Goal: Transaction & Acquisition: Download file/media

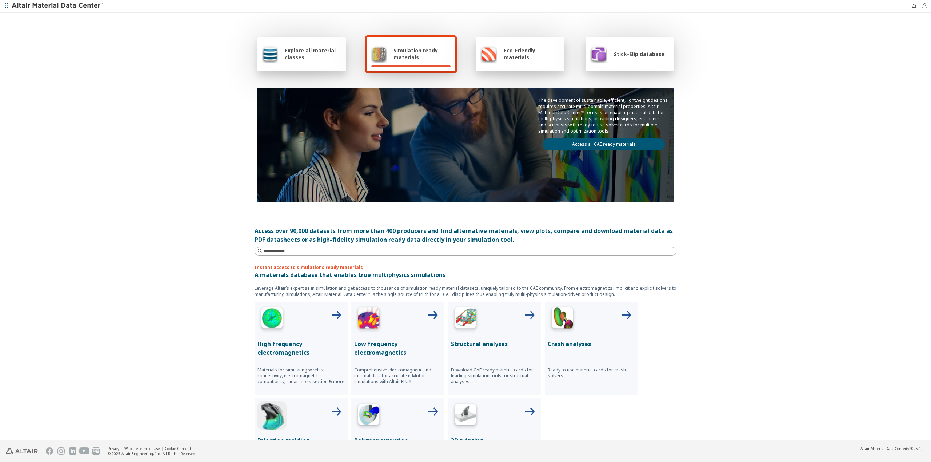
click at [928, 3] on icon "button" at bounding box center [925, 6] width 9 height 6
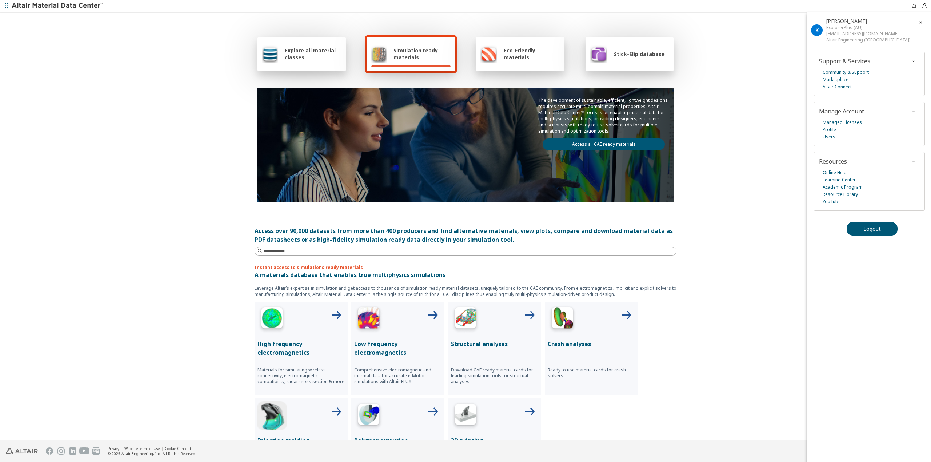
click at [753, 99] on div "Explore all material classes Simulation ready materials Eco-Friendly materials …" at bounding box center [465, 227] width 931 height 428
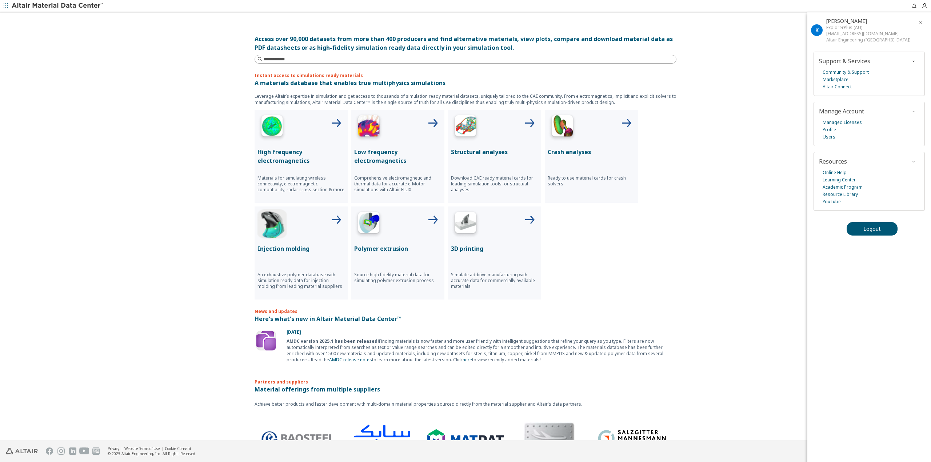
scroll to position [222, 0]
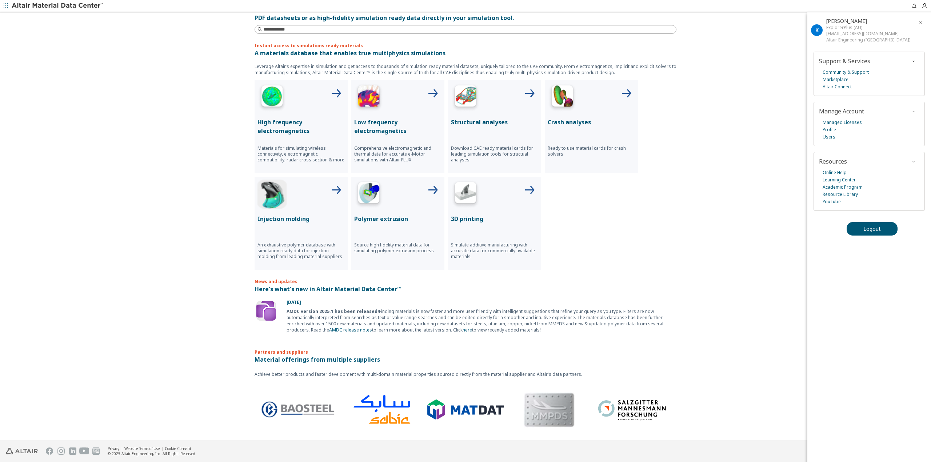
click at [587, 242] on div "High frequency electromagnetics Materials for simulating wireless connectivity,…" at bounding box center [465, 175] width 422 height 190
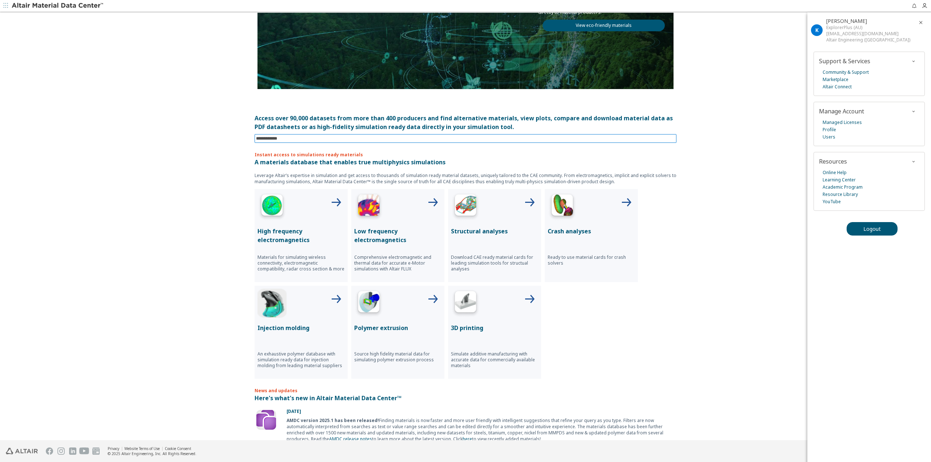
click at [307, 136] on input at bounding box center [466, 139] width 420 height 8
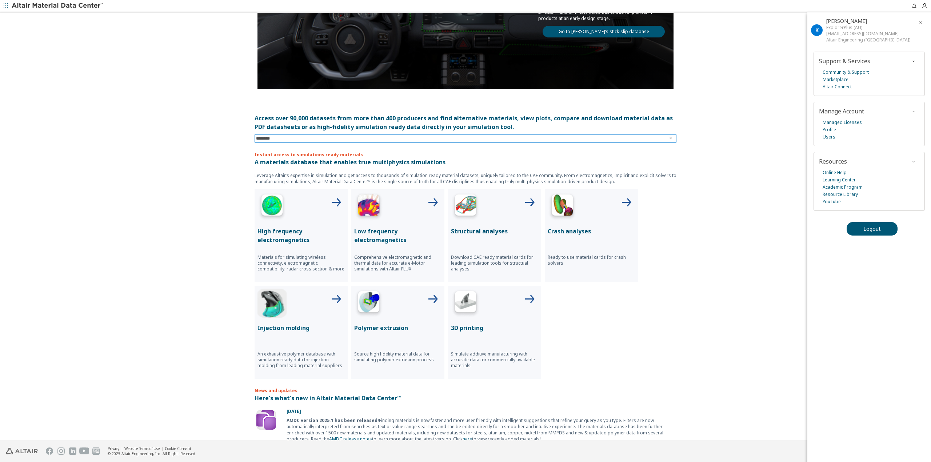
type input "*********"
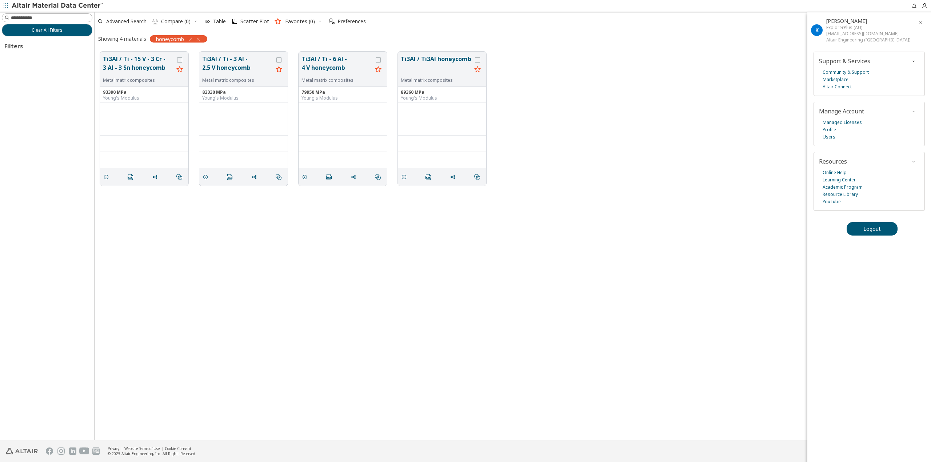
scroll to position [389, 831]
click at [414, 215] on div "Ti3Al / Ti - 15 V - 3 Cr - 3 Al - 3 Sn honeycomb Metal matrix composites 93390 …" at bounding box center [513, 243] width 836 height 394
click at [415, 234] on div "Ti3Al / Ti - 15 V - 3 Cr - 3 Al - 3 Sn honeycomb Metal matrix composites 93390 …" at bounding box center [513, 243] width 836 height 394
click at [449, 122] on div "grid" at bounding box center [442, 125] width 83 height 6
click at [447, 89] on div "89360 MPa Young's Modulus" at bounding box center [442, 95] width 88 height 16
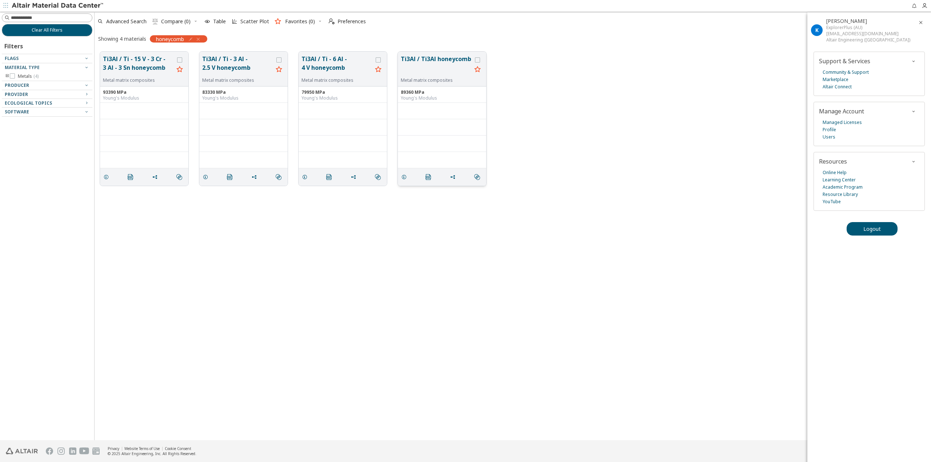
click at [413, 65] on button "Ti3Al / Ti3Al honeycomb" at bounding box center [436, 66] width 71 height 23
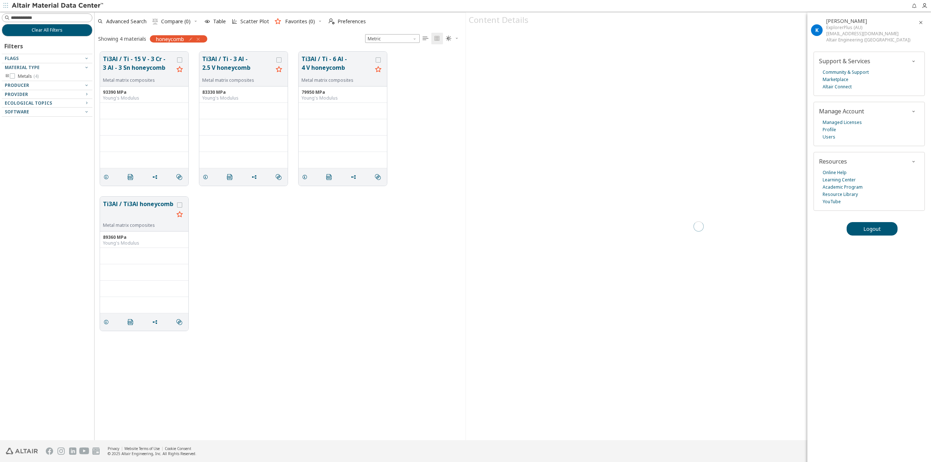
scroll to position [389, 365]
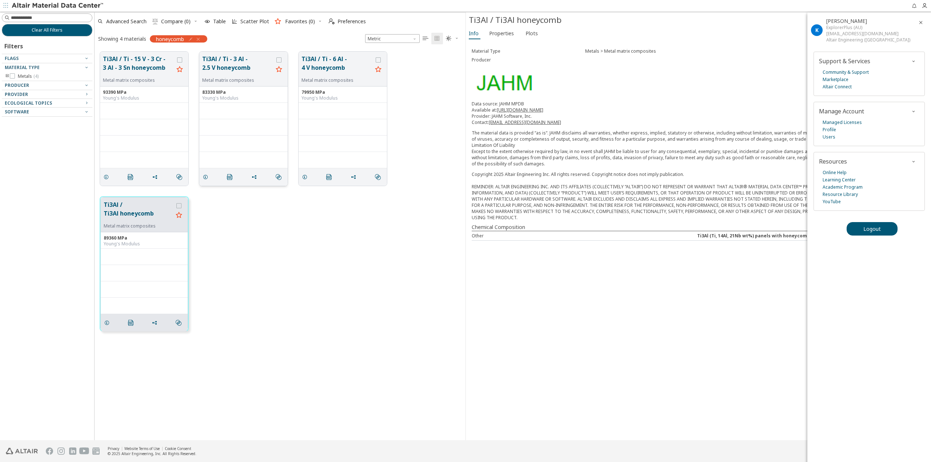
click at [252, 119] on div "grid" at bounding box center [243, 111] width 88 height 16
click at [343, 125] on div "grid" at bounding box center [342, 125] width 83 height 6
click at [922, 23] on icon "button" at bounding box center [921, 23] width 6 height 6
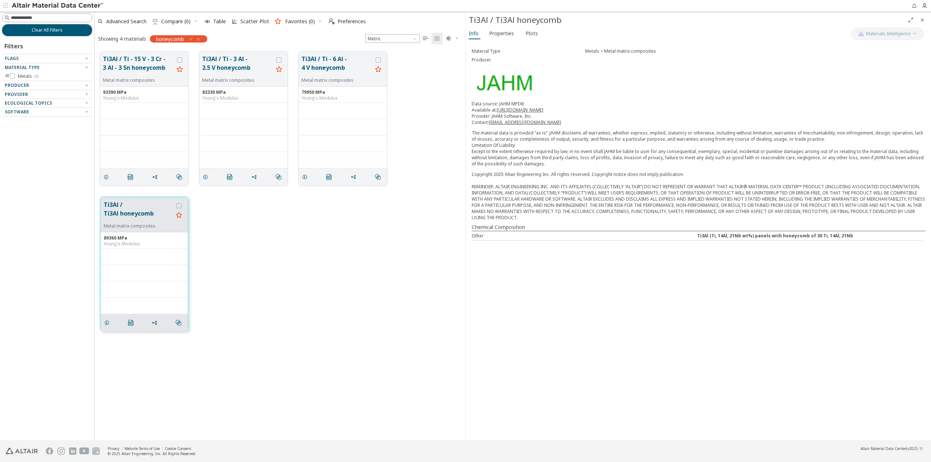
click at [548, 277] on div "Material Type Metals > Metal matrix composites Producer Data source: JAHM MPDB …" at bounding box center [698, 240] width 465 height 399
click at [603, 195] on div "Copyright 2025 Altair Engineering Inc. All rights reserved. Copyright notice do…" at bounding box center [697, 195] width 453 height 49
drag, startPoint x: 573, startPoint y: 162, endPoint x: 582, endPoint y: 209, distance: 48.1
click at [582, 209] on div "Material Type Metals > Metal matrix composites Producer Data source: JAHM MPDB …" at bounding box center [698, 143] width 465 height 205
click at [594, 250] on div "Material Type Metals > Metal matrix composites Producer Data source: JAHM MPDB …" at bounding box center [698, 240] width 465 height 399
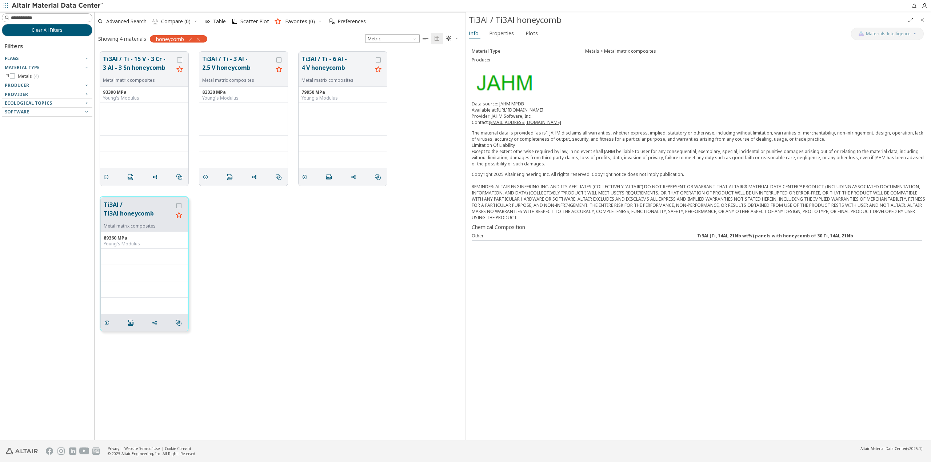
click at [303, 224] on div "Ti3Al / Ti3Al honeycomb Metal matrix composites 89360 MPa Young's Modulus  " at bounding box center [280, 263] width 371 height 145
click at [304, 216] on div "Ti3Al / Ti3Al honeycomb Metal matrix composites 89360 MPa Young's Modulus  " at bounding box center [280, 263] width 371 height 145
drag, startPoint x: 533, startPoint y: 145, endPoint x: 552, endPoint y: 152, distance: 19.9
click at [552, 152] on p "The material data is provided “as is“. JAHM disclaims all warranties, whether e…" at bounding box center [697, 148] width 453 height 37
click at [565, 153] on p "The material data is provided “as is“. JAHM disclaims all warranties, whether e…" at bounding box center [697, 148] width 453 height 37
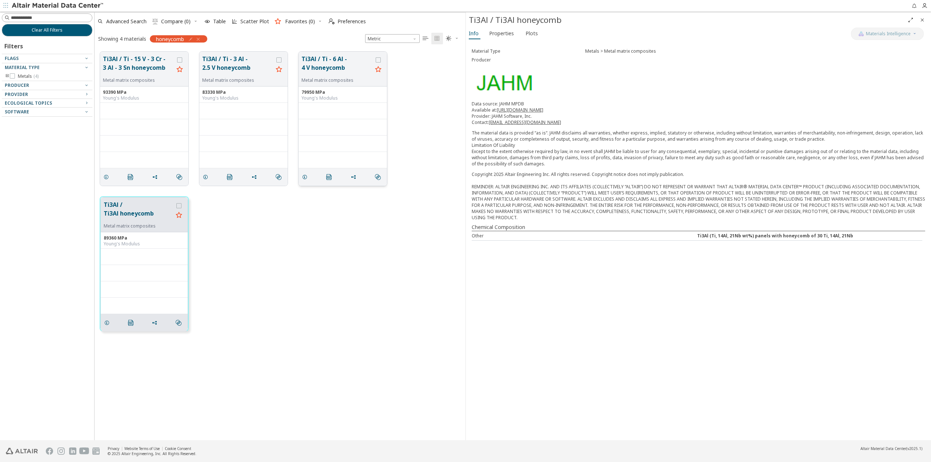
click at [370, 126] on div "grid" at bounding box center [342, 125] width 83 height 6
click at [337, 64] on button "Ti3Al / Ti - 6 Al - 4 V honeycomb" at bounding box center [336, 66] width 71 height 23
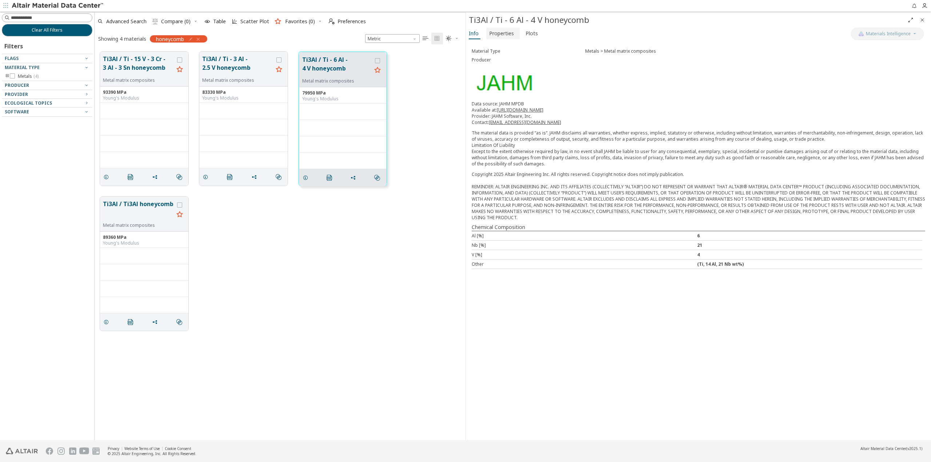
click at [497, 36] on span "Properties" at bounding box center [501, 34] width 25 height 12
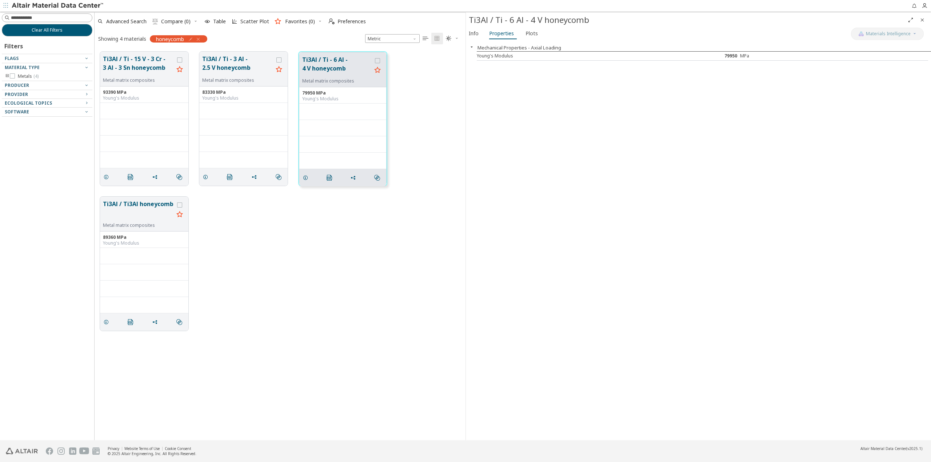
click at [559, 59] on div "Young's Modulus 79950 MPa" at bounding box center [702, 56] width 451 height 9
click at [558, 55] on div "Young's Modulus" at bounding box center [571, 56] width 188 height 6
click at [525, 33] on span "Plots" at bounding box center [531, 34] width 12 height 12
click at [518, 63] on div "Tensile modulus-temperature solid" at bounding box center [498, 61] width 62 height 13
click at [517, 59] on div "Tensile modulus-temperature solid" at bounding box center [498, 61] width 62 height 13
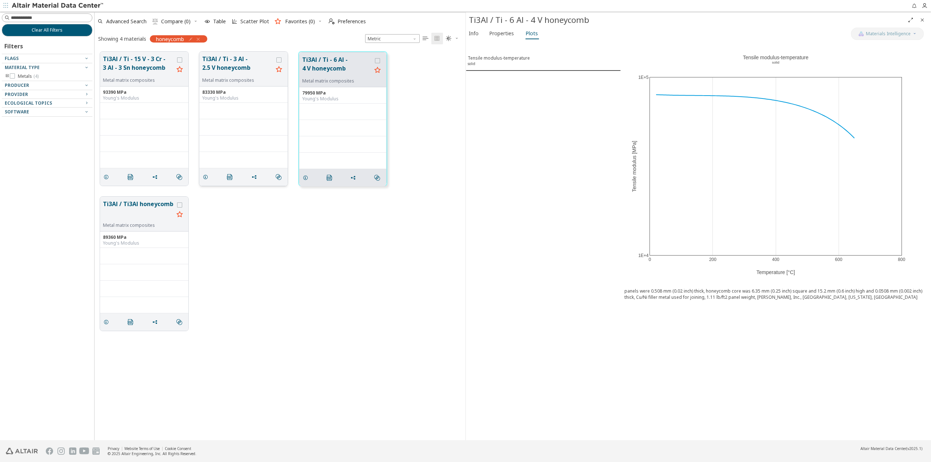
click at [253, 59] on button "Ti3Al / Ti - 3 Al - 2.5 V honeycomb" at bounding box center [237, 66] width 71 height 23
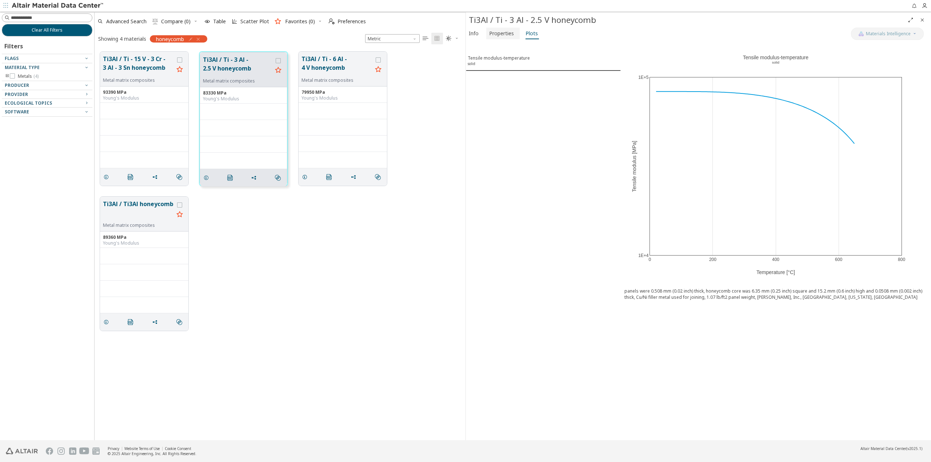
click at [504, 32] on span "Properties" at bounding box center [501, 34] width 25 height 12
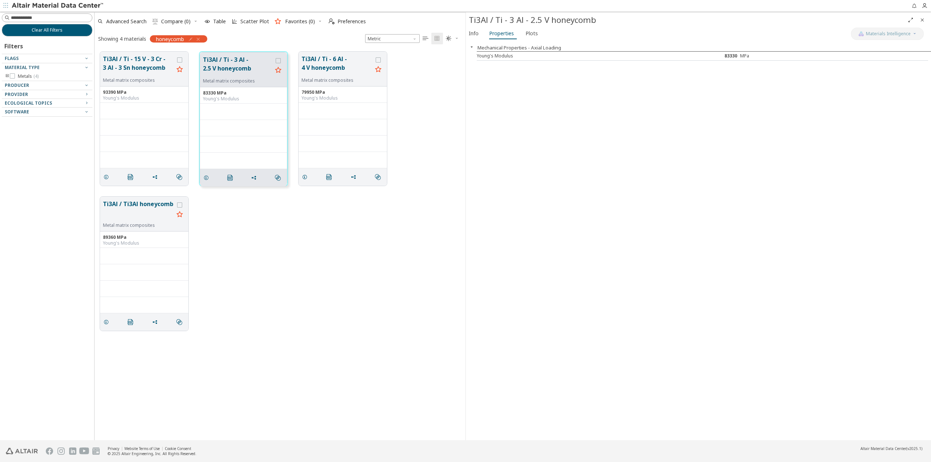
click at [539, 33] on div "Info Properties Plots" at bounding box center [658, 34] width 385 height 13
click at [532, 33] on span "Plots" at bounding box center [531, 34] width 12 height 12
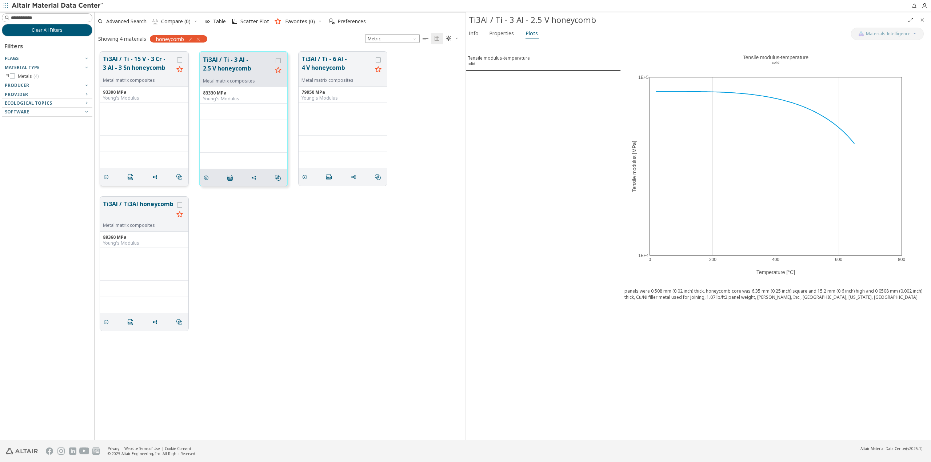
click at [148, 76] on button "Ti3Al / Ti - 15 V - 3 Cr - 3 Al - 3 Sn honeycomb" at bounding box center [138, 66] width 71 height 23
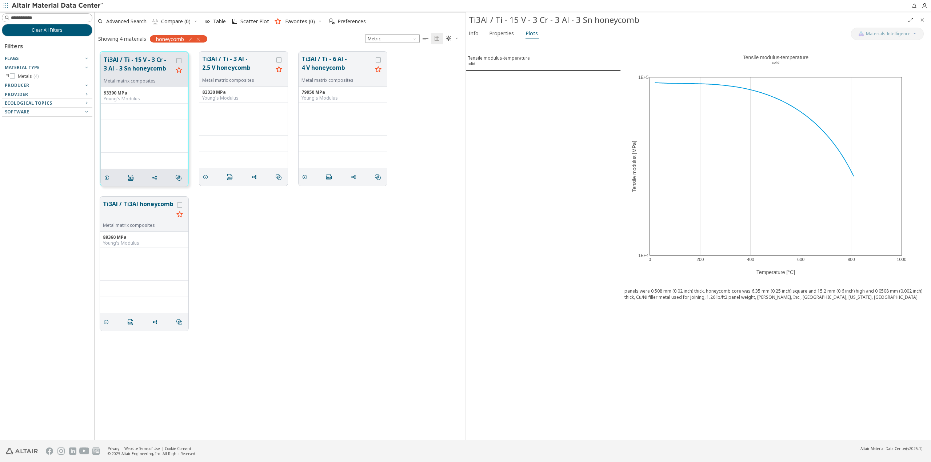
click at [531, 124] on div "Tensile modulus-temperature solid" at bounding box center [543, 240] width 155 height 399
click at [497, 37] on span "Properties" at bounding box center [501, 34] width 25 height 12
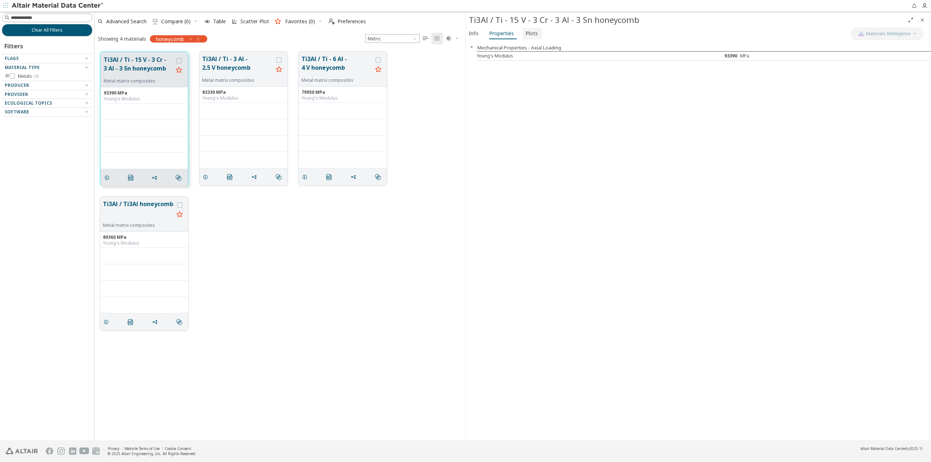
click at [530, 37] on span "Plots" at bounding box center [531, 34] width 12 height 12
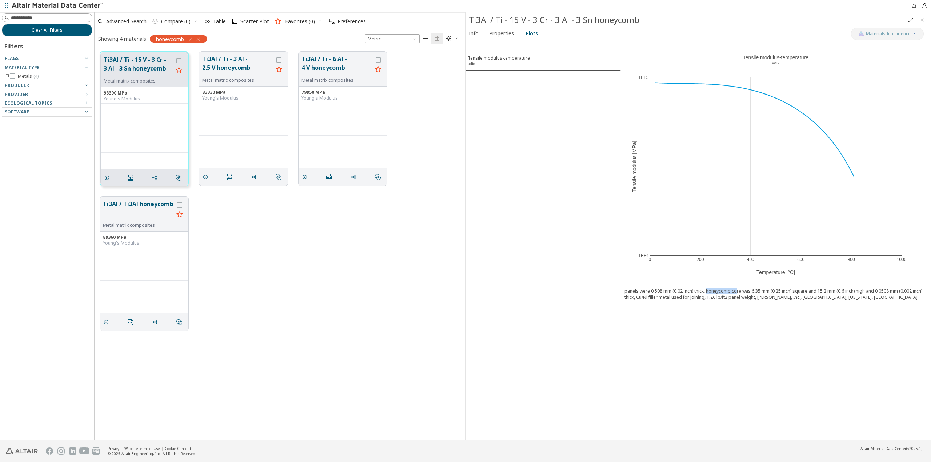
drag, startPoint x: 707, startPoint y: 292, endPoint x: 736, endPoint y: 293, distance: 29.1
click at [736, 293] on div "panels were 0.508 mm (0.02 inch) thick, honeycomb core was 6.35 mm (0.25 inch) …" at bounding box center [775, 294] width 303 height 12
click at [747, 321] on div "0 200 400 600 800 1000 1E+4 1E+5 Tensile modulus-temperature ​ solid ​ Temperat…" at bounding box center [776, 240] width 310 height 399
drag, startPoint x: 646, startPoint y: 298, endPoint x: 694, endPoint y: 297, distance: 48.3
click at [689, 297] on div "panels were 0.508 mm (0.02 inch) thick, honeycomb core was 6.35 mm (0.25 inch) …" at bounding box center [775, 294] width 303 height 12
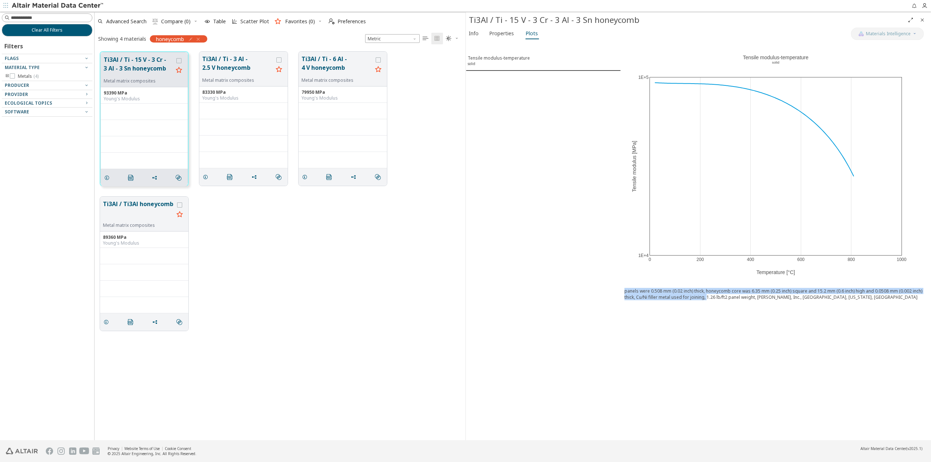
drag, startPoint x: 708, startPoint y: 297, endPoint x: 779, endPoint y: 315, distance: 73.4
click at [779, 315] on div "0 200 400 600 800 1000 1E+4 1E+5 Tensile modulus-temperature ​ solid ​ Temperat…" at bounding box center [776, 240] width 310 height 399
click at [777, 335] on div "0 200 400 600 800 1000 1E+4 1E+5 Tensile modulus-temperature ​ solid ​ Temperat…" at bounding box center [776, 240] width 310 height 399
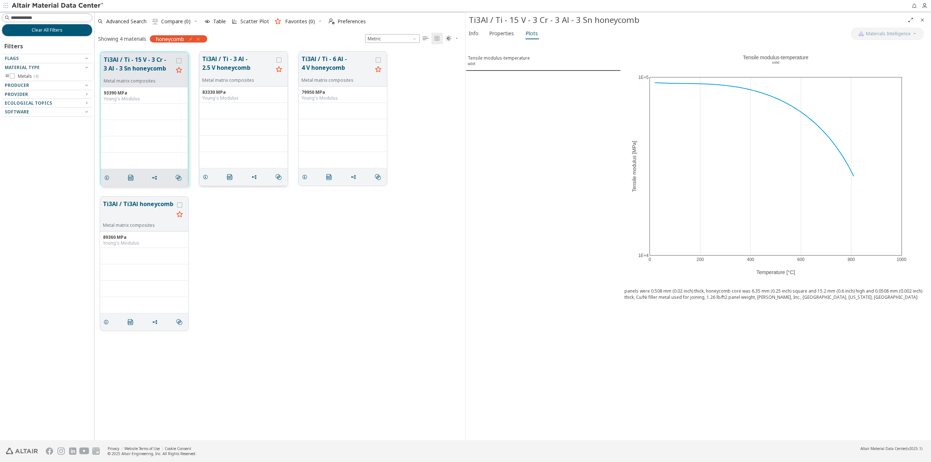
click at [238, 67] on button "Ti3Al / Ti - 3 Al - 2.5 V honeycomb" at bounding box center [237, 66] width 71 height 23
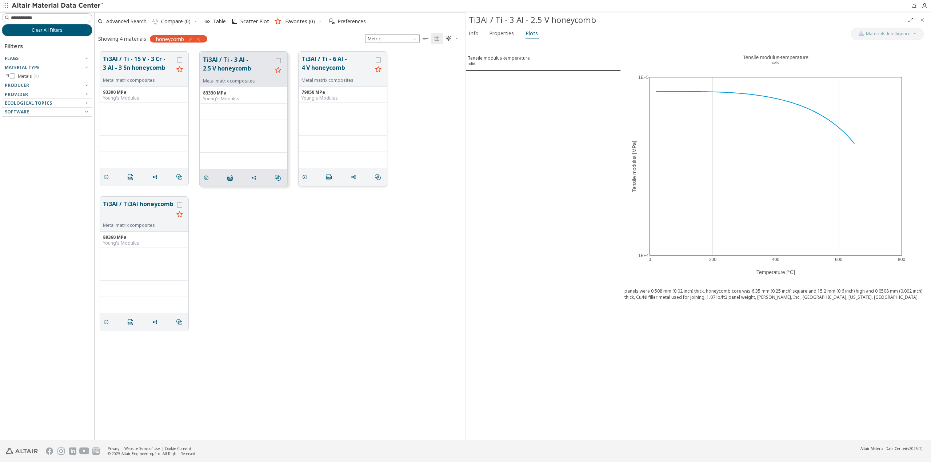
click at [361, 75] on button "Ti3Al / Ti - 6 Al - 4 V honeycomb" at bounding box center [336, 66] width 71 height 23
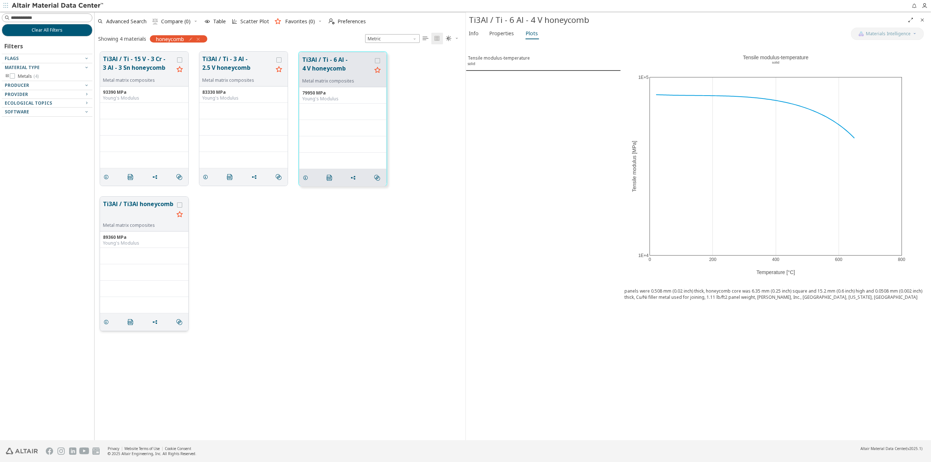
click at [137, 214] on button "Ti3Al / Ti3Al honeycomb" at bounding box center [138, 211] width 71 height 23
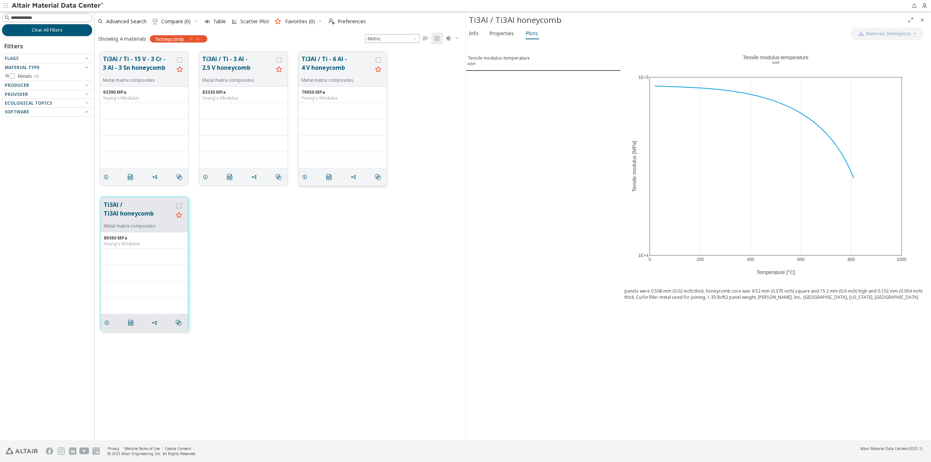
click at [356, 72] on button "Ti3Al / Ti - 6 Al - 4 V honeycomb" at bounding box center [336, 66] width 71 height 23
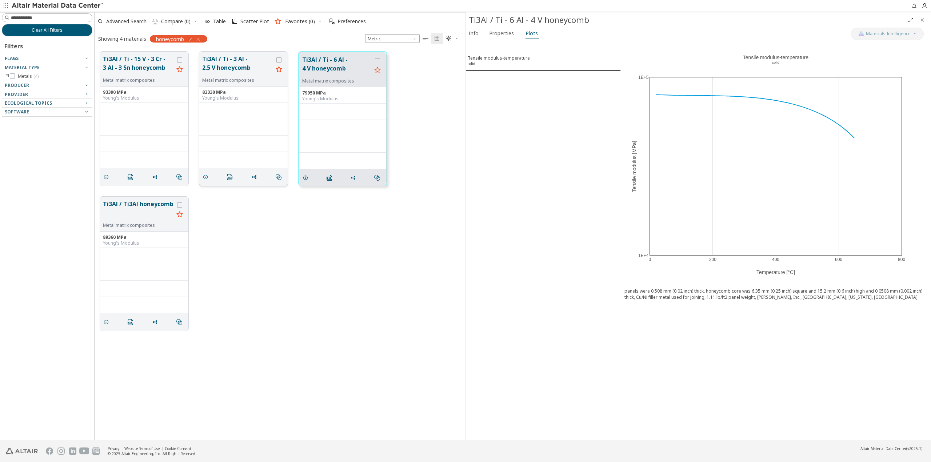
click at [254, 73] on button "Ti3Al / Ti - 3 Al - 2.5 V honeycomb" at bounding box center [237, 66] width 71 height 23
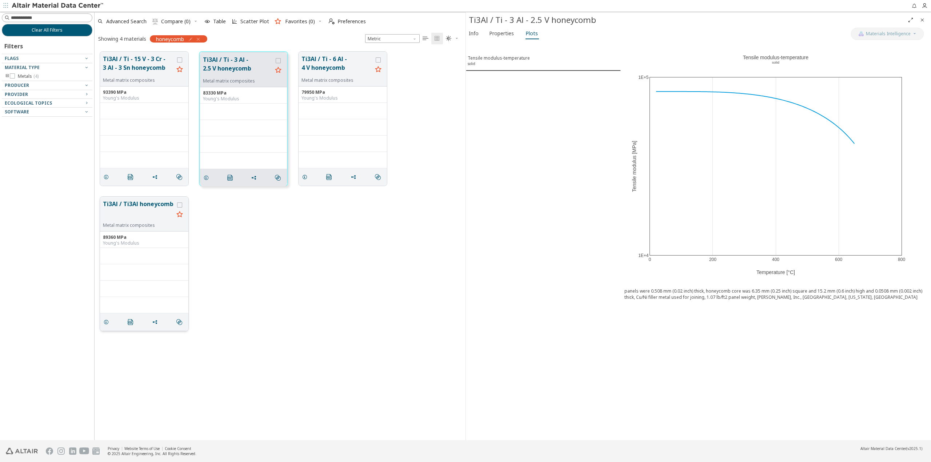
click at [139, 220] on button "Ti3Al / Ti3Al honeycomb" at bounding box center [138, 211] width 71 height 23
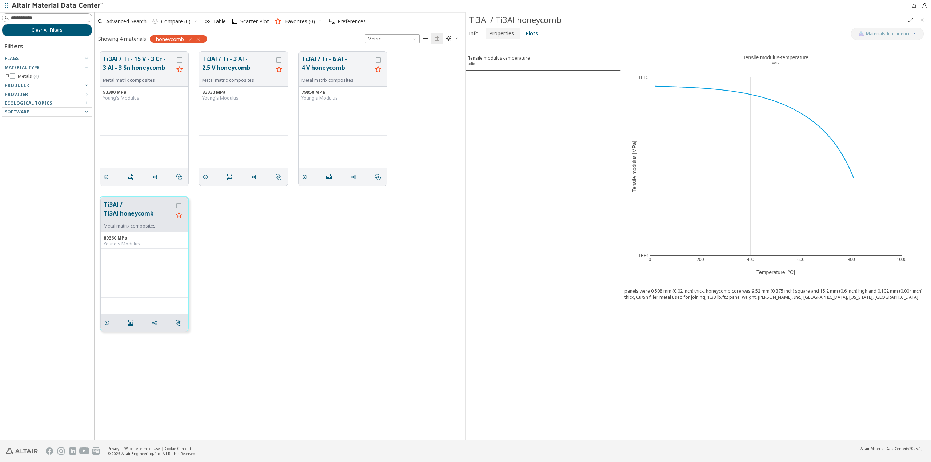
click at [499, 33] on span "Properties" at bounding box center [501, 34] width 25 height 12
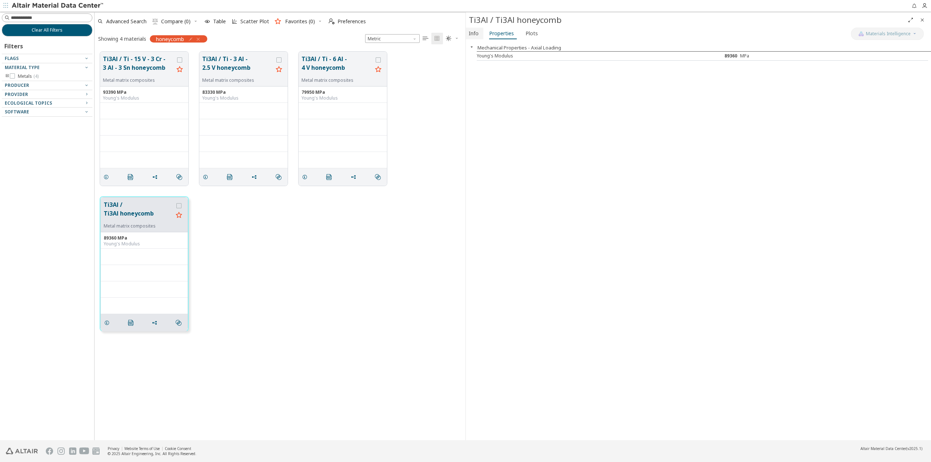
click at [477, 33] on span "Info" at bounding box center [474, 34] width 10 height 12
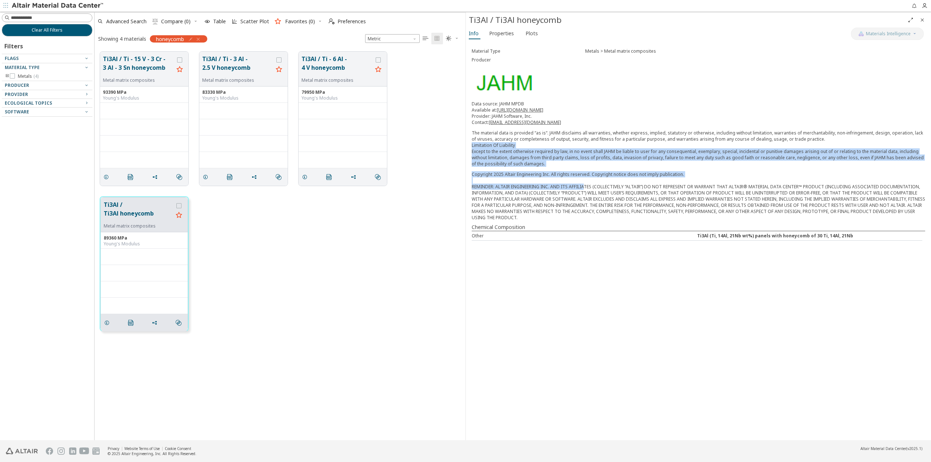
drag, startPoint x: 559, startPoint y: 145, endPoint x: 583, endPoint y: 188, distance: 48.8
click at [583, 188] on div "Material Type Metals > Metal matrix composites Producer Data source: JAHM MPDB …" at bounding box center [698, 143] width 465 height 205
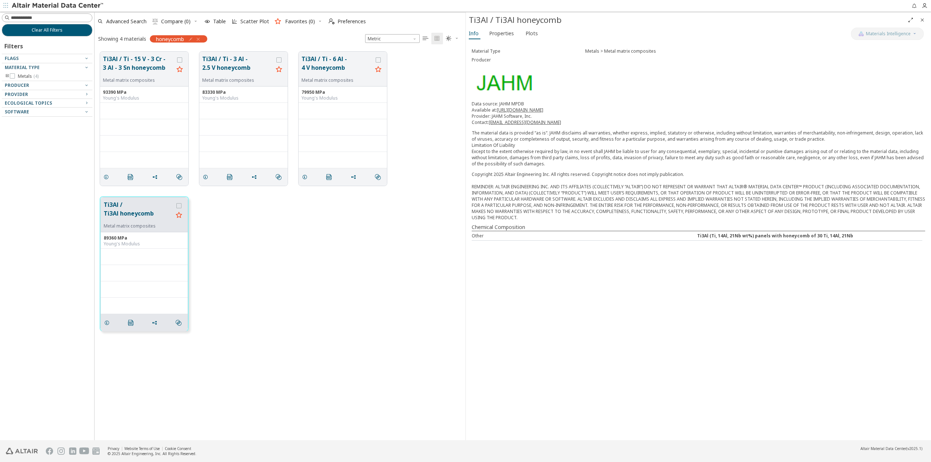
click at [606, 258] on div "Material Type Metals > Metal matrix composites Producer Data source: JAHM MPDB …" at bounding box center [698, 240] width 465 height 399
click at [37, 19] on input at bounding box center [51, 17] width 81 height 7
type input "*****"
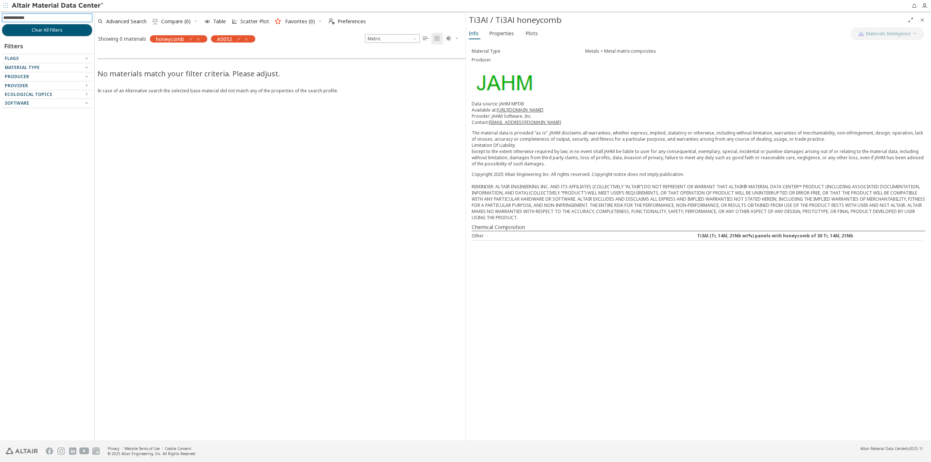
drag, startPoint x: 198, startPoint y: 38, endPoint x: 200, endPoint y: 42, distance: 3.9
click at [198, 38] on icon "button" at bounding box center [198, 39] width 6 height 6
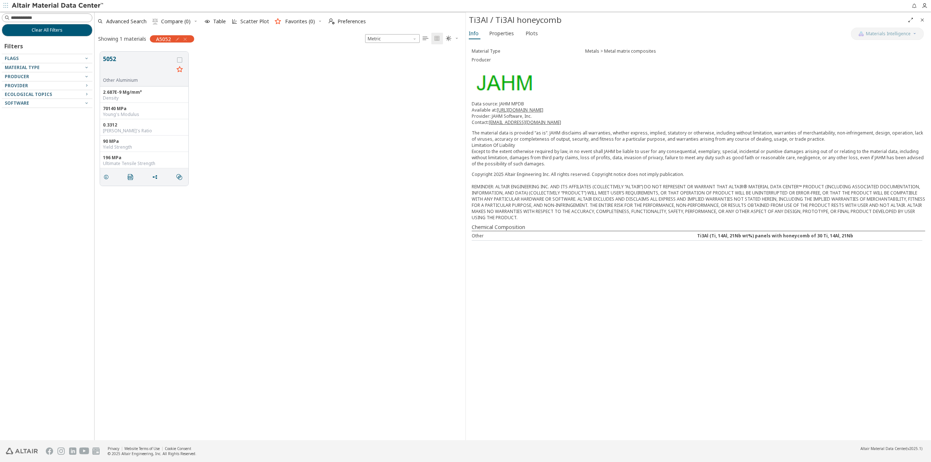
scroll to position [389, 365]
click at [238, 102] on div "5052 Other Aluminium 2.687E-9 Mg/mm³ Density 70140 MPa Young's Modulus 0.3312 P…" at bounding box center [280, 118] width 371 height 145
click at [239, 102] on div "5052 Other Aluminium 2.687E-9 Mg/mm³ Density 70140 MPa Young's Modulus 0.3312 P…" at bounding box center [280, 118] width 371 height 145
click at [130, 66] on button "5052" at bounding box center [138, 66] width 71 height 23
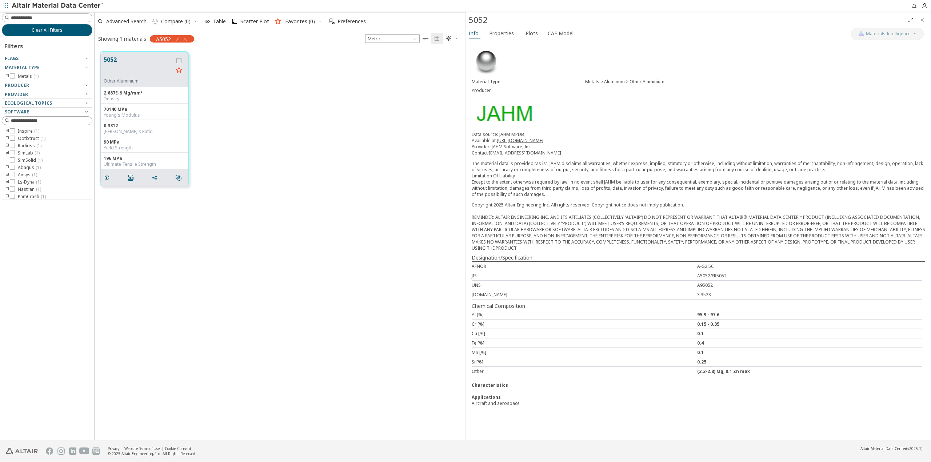
click at [548, 206] on div "Copyright 2025 Altair Engineering Inc. All rights reserved. Copyright notice do…" at bounding box center [697, 226] width 453 height 49
click at [507, 33] on span "Properties" at bounding box center [501, 34] width 25 height 12
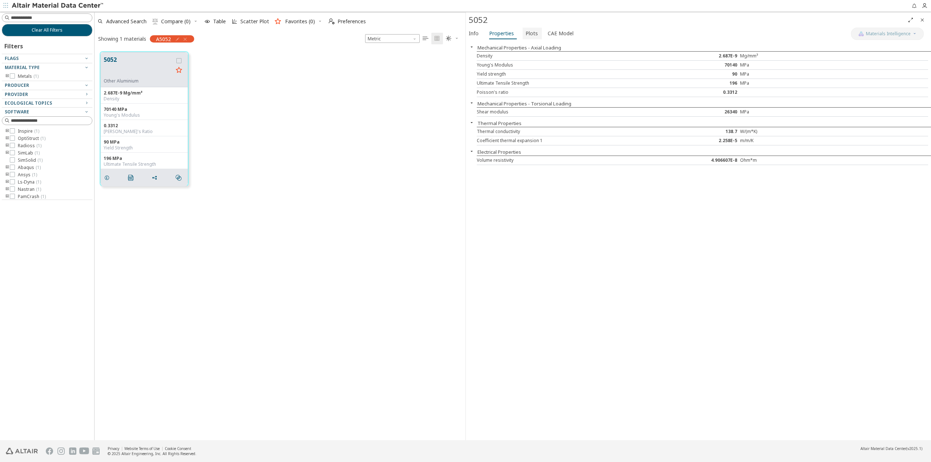
click at [533, 32] on span "Plots" at bounding box center [531, 34] width 12 height 12
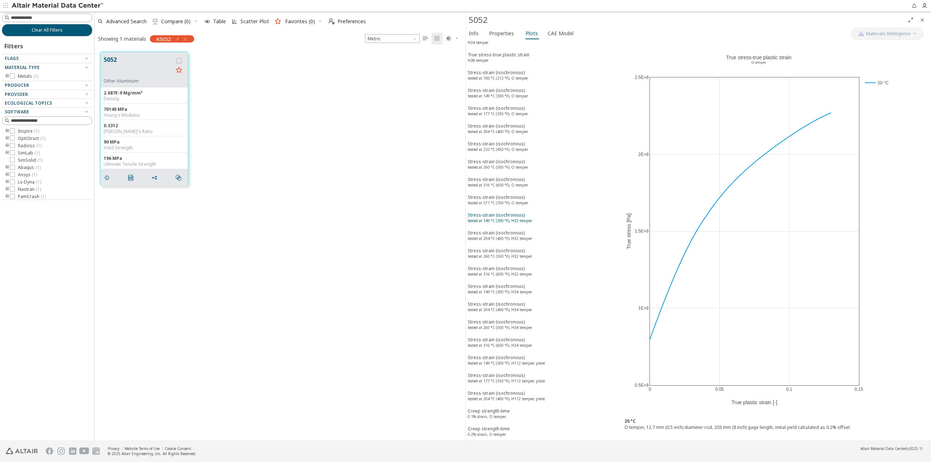
scroll to position [109, 0]
click at [514, 112] on div "Stress-strain (isochronous) tested at 316 °C (600 °F), O temper" at bounding box center [497, 113] width 60 height 13
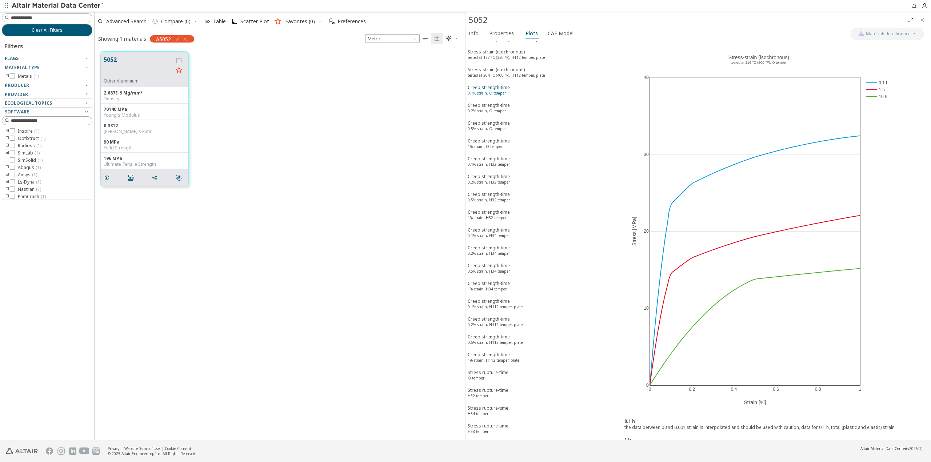
scroll to position [364, 0]
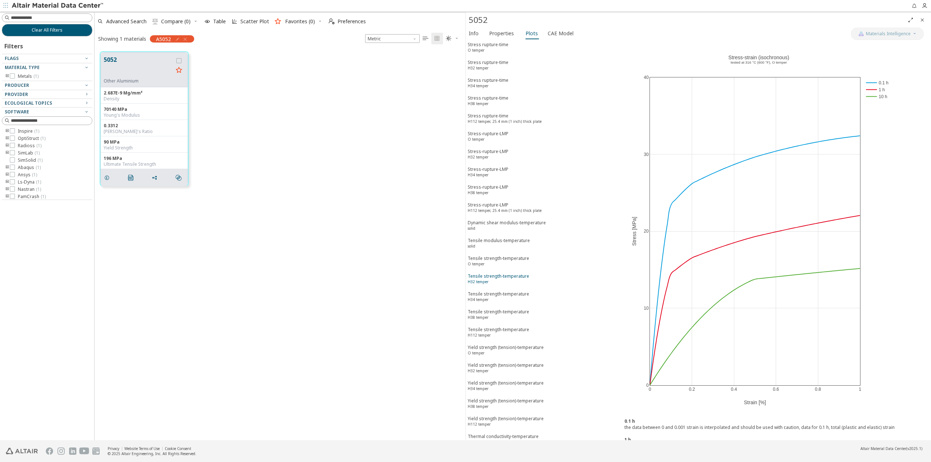
click at [530, 281] on span "Tensile strength-temperature H32 temper" at bounding box center [542, 279] width 151 height 13
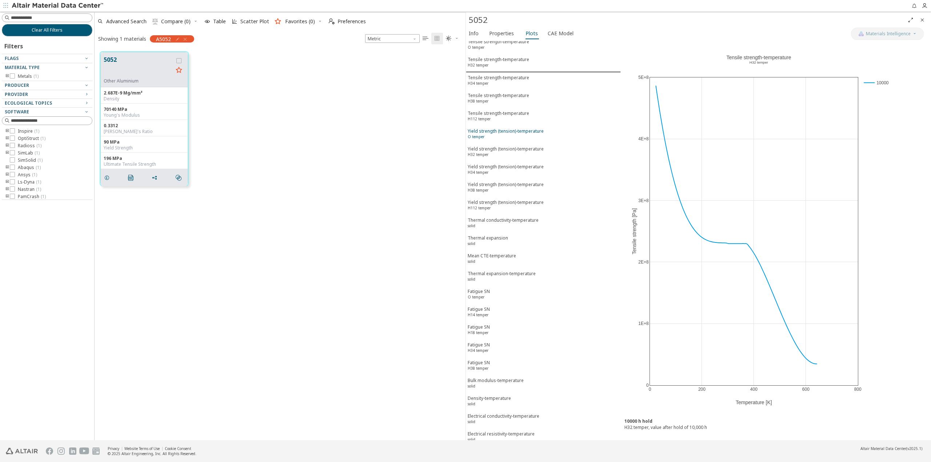
scroll to position [908, 0]
click at [530, 292] on span "Fatigue SN O temper" at bounding box center [542, 293] width 151 height 13
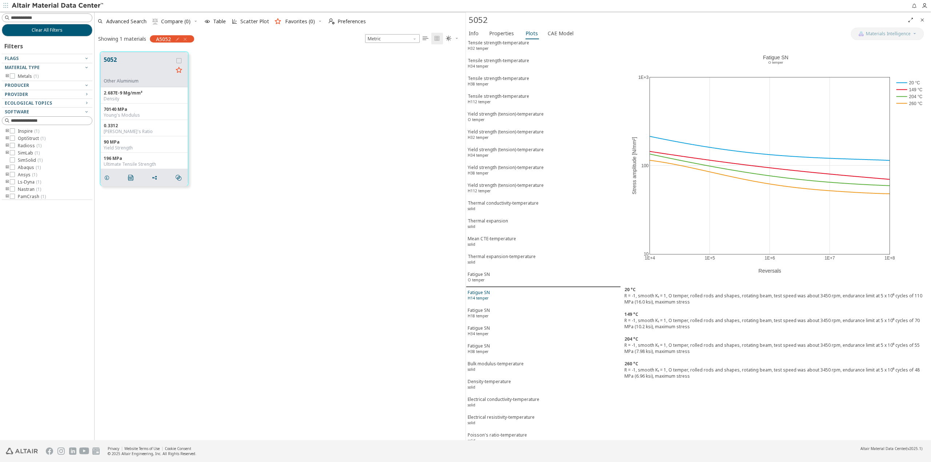
scroll to position [931, 0]
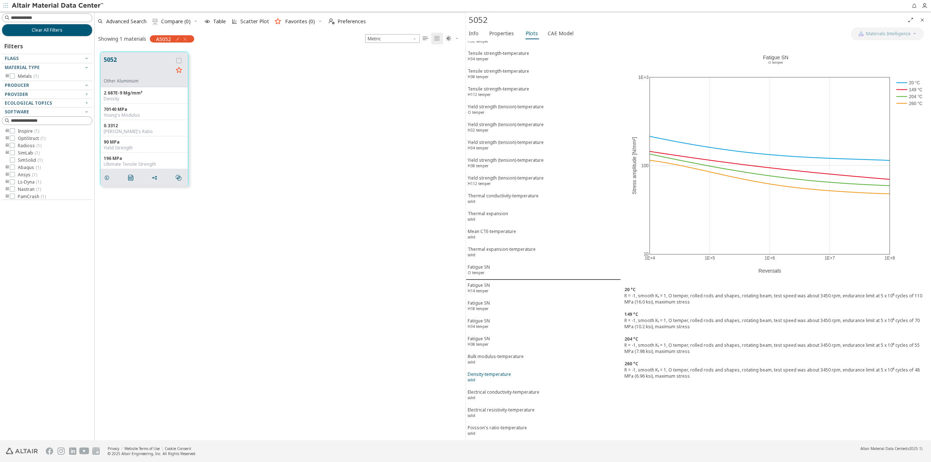
click at [546, 375] on span "Density-temperature solid" at bounding box center [542, 377] width 151 height 13
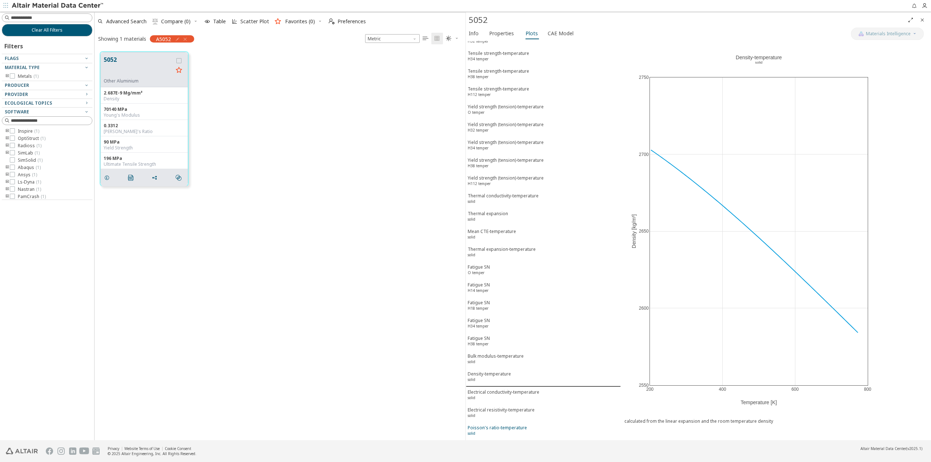
click at [502, 431] on div "Poisson's ratio-temperature solid" at bounding box center [496, 431] width 59 height 13
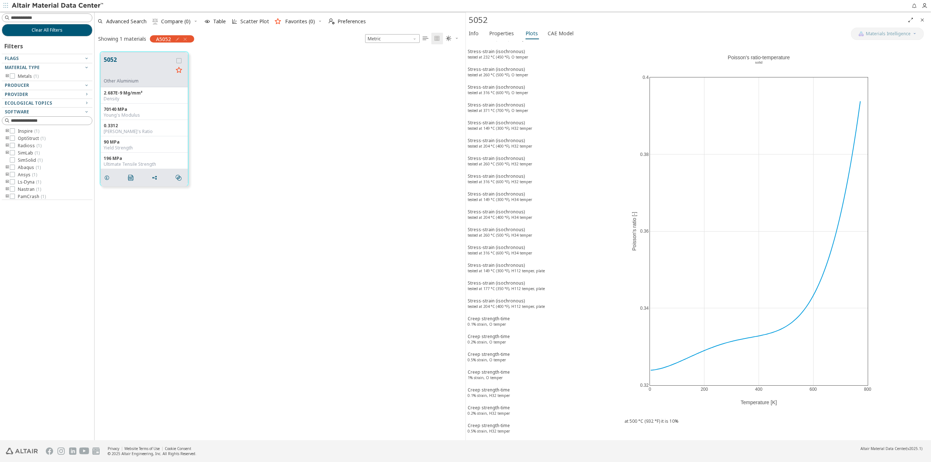
scroll to position [0, 0]
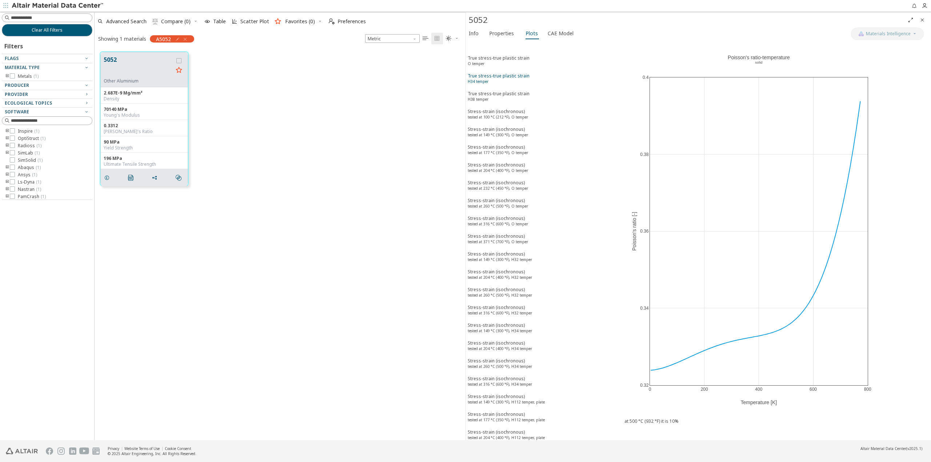
click at [505, 85] on div "True stress-true plastic strain H34 temper" at bounding box center [498, 79] width 62 height 13
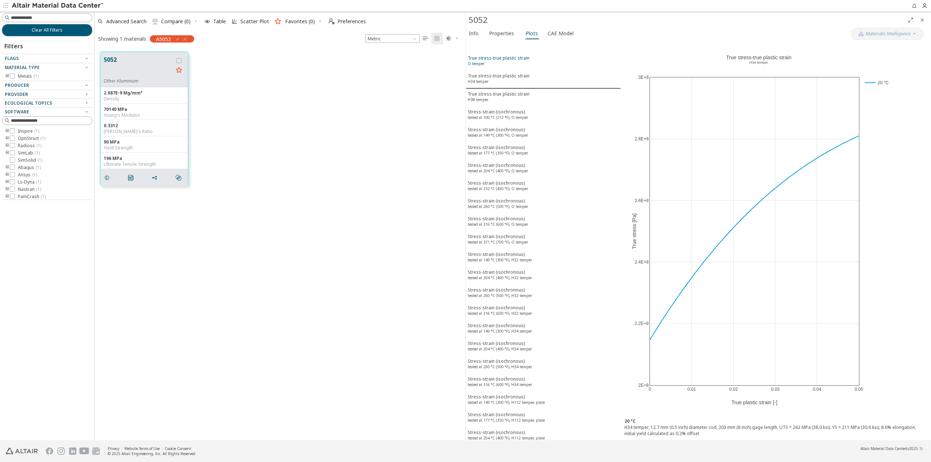
click at [511, 63] on div "True stress-true plastic strain O temper" at bounding box center [498, 61] width 62 height 13
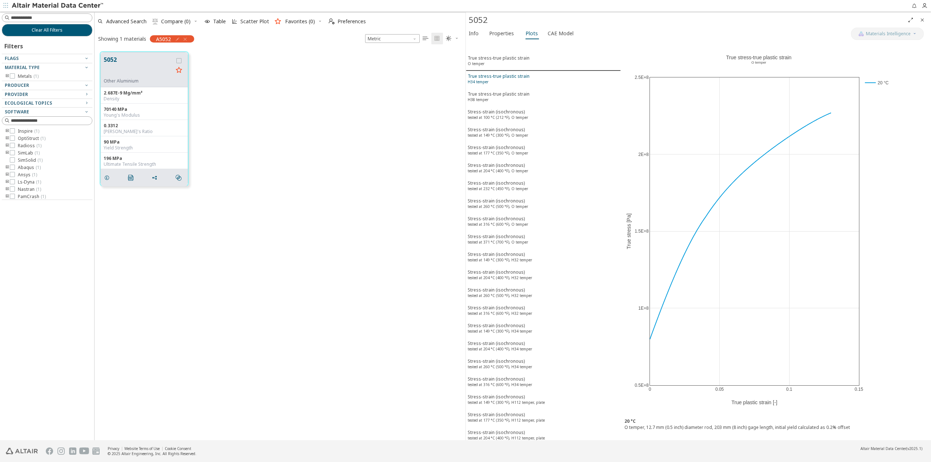
click at [478, 76] on div "True stress-true plastic strain H34 temper" at bounding box center [498, 79] width 62 height 13
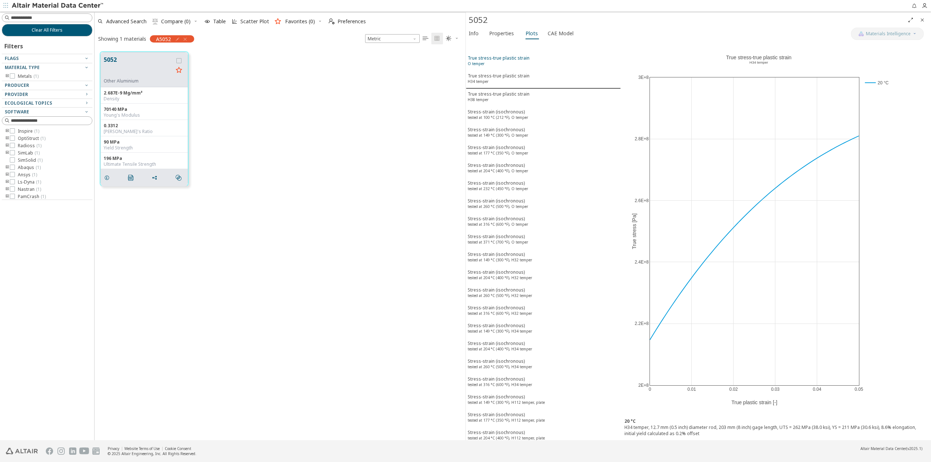
click at [482, 65] on sup "O temper" at bounding box center [475, 63] width 17 height 5
click at [503, 83] on div "True stress-true plastic strain H34 temper" at bounding box center [498, 79] width 62 height 13
click at [510, 57] on div "True stress-true plastic strain O temper" at bounding box center [498, 61] width 62 height 13
click at [508, 73] on div "True stress-true plastic strain H34 temper" at bounding box center [498, 79] width 62 height 13
click at [508, 64] on div "True stress-true plastic strain O temper" at bounding box center [498, 61] width 62 height 13
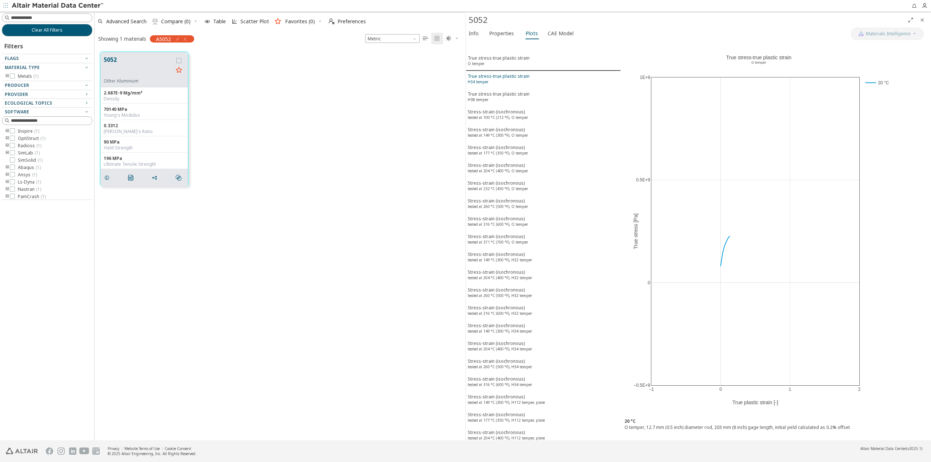
click at [487, 74] on div "True stress-true plastic strain H34 temper" at bounding box center [498, 79] width 62 height 13
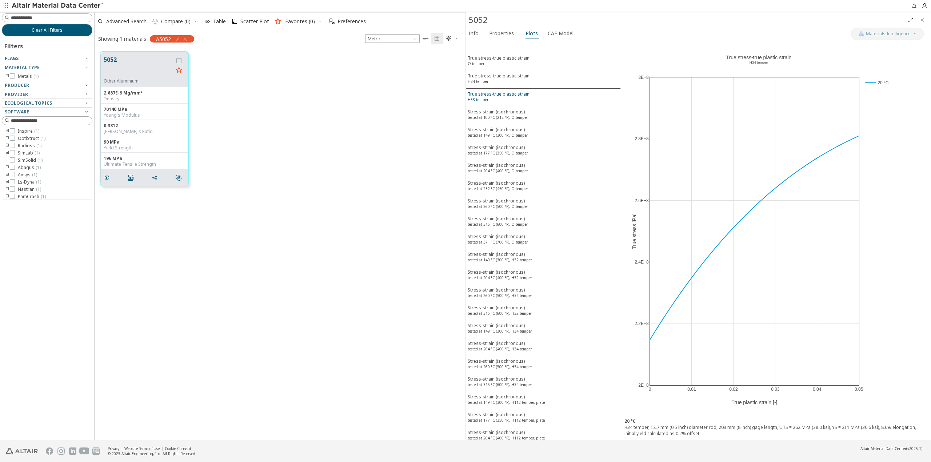
click at [486, 93] on div "True stress-true plastic strain H38 temper" at bounding box center [498, 97] width 62 height 13
click at [513, 119] on sup "tested at 100 °C (212 °F), O temper" at bounding box center [497, 117] width 60 height 5
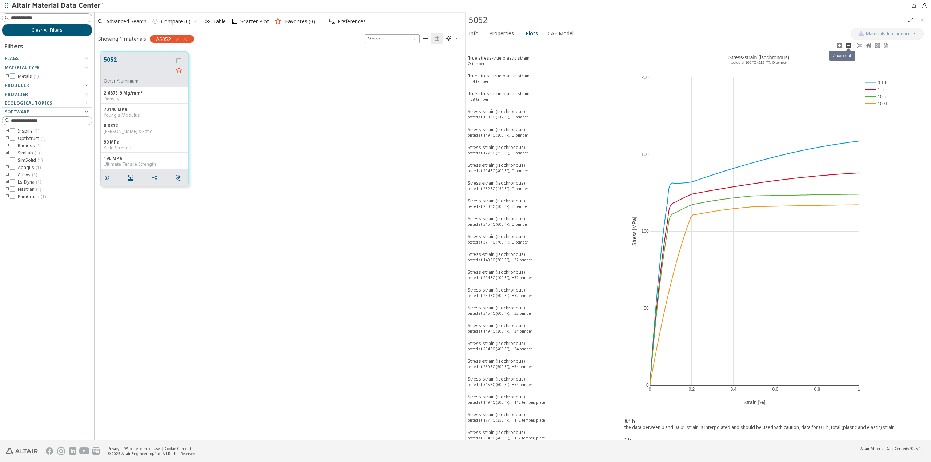
click at [848, 45] on icon at bounding box center [848, 45] width 5 height 5
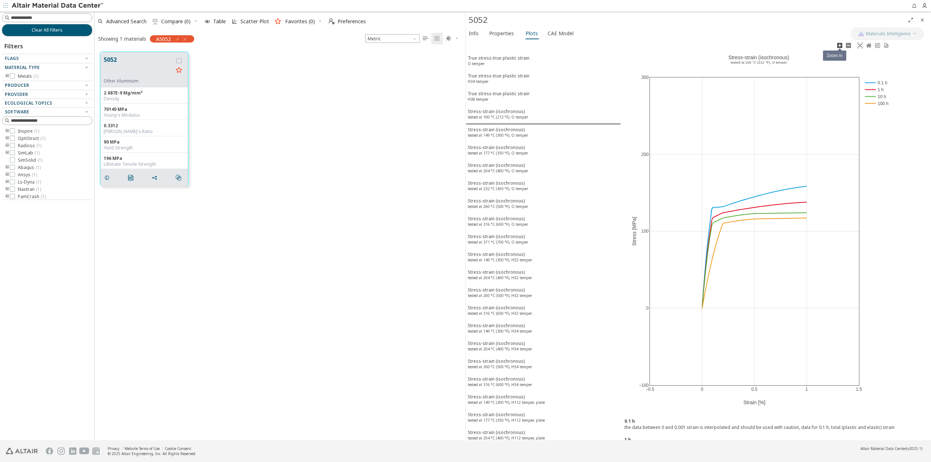
click at [837, 43] on icon at bounding box center [839, 45] width 5 height 5
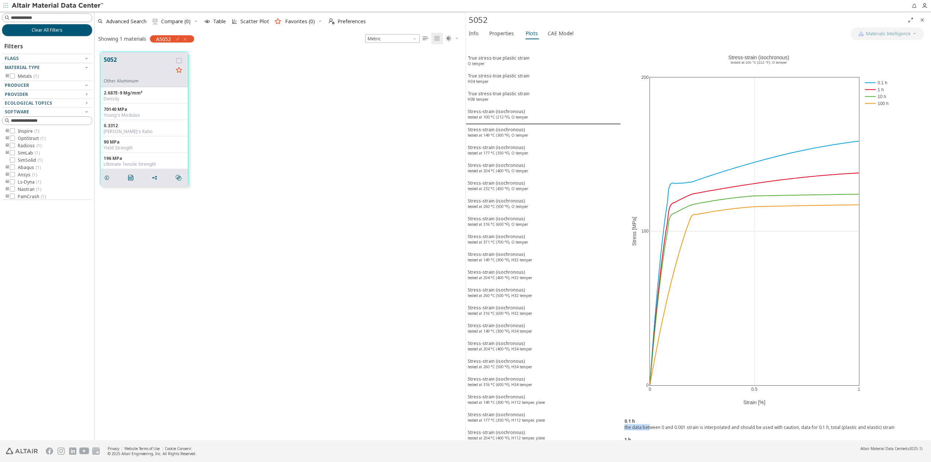
drag, startPoint x: 649, startPoint y: 429, endPoint x: 752, endPoint y: 430, distance: 103.2
click at [752, 430] on div "0.1 h the data between 0 and 0.001 strain is interpolated and should be used wi…" at bounding box center [776, 454] width 310 height 81
drag, startPoint x: 685, startPoint y: 430, endPoint x: 733, endPoint y: 433, distance: 48.5
click at [733, 433] on div "0.1 h the data between 0 and 0.001 strain is interpolated and should be used wi…" at bounding box center [776, 399] width 310 height 81
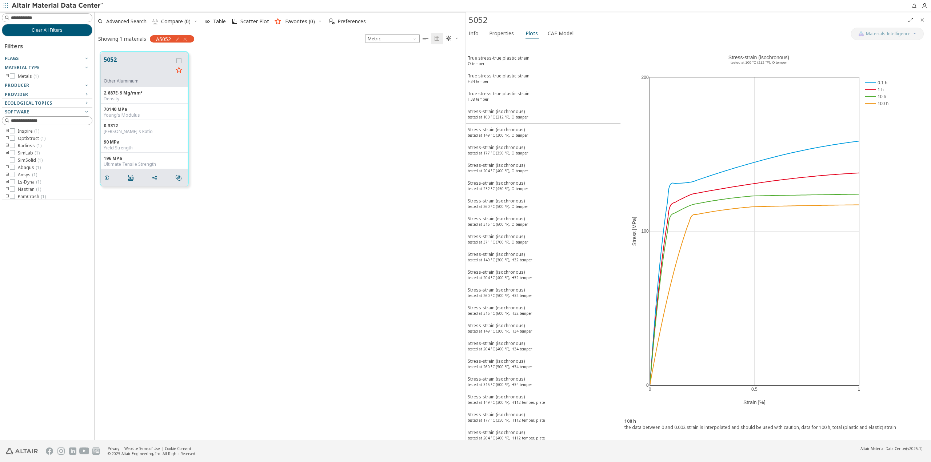
click at [921, 292] on div "0 0.5 1 0 100 200 Stress-strain (isochronous) ​ tested at 100 °C (212 °F), O te…" at bounding box center [776, 227] width 310 height 373
click at [518, 329] on sup "tested at 149 °C (300 °F), H112 temper, plate" at bounding box center [505, 329] width 77 height 5
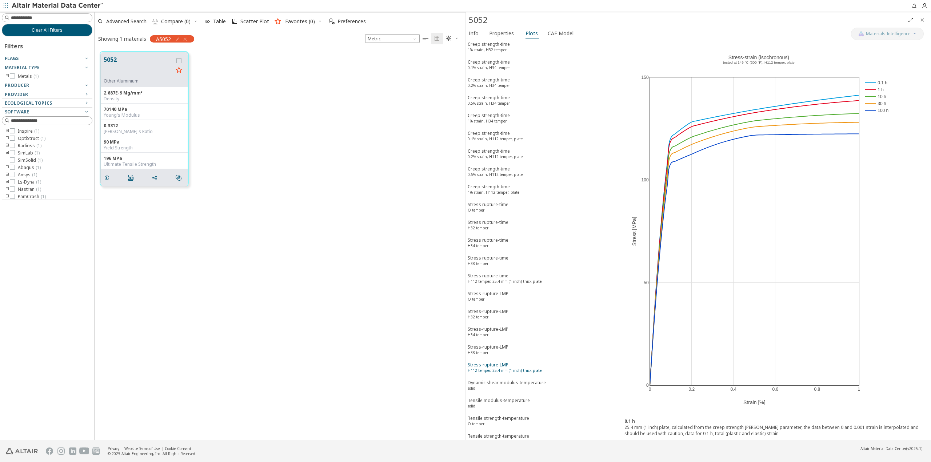
scroll to position [545, 0]
click at [498, 226] on div "Stress rupture-time H34 temper" at bounding box center [487, 228] width 41 height 13
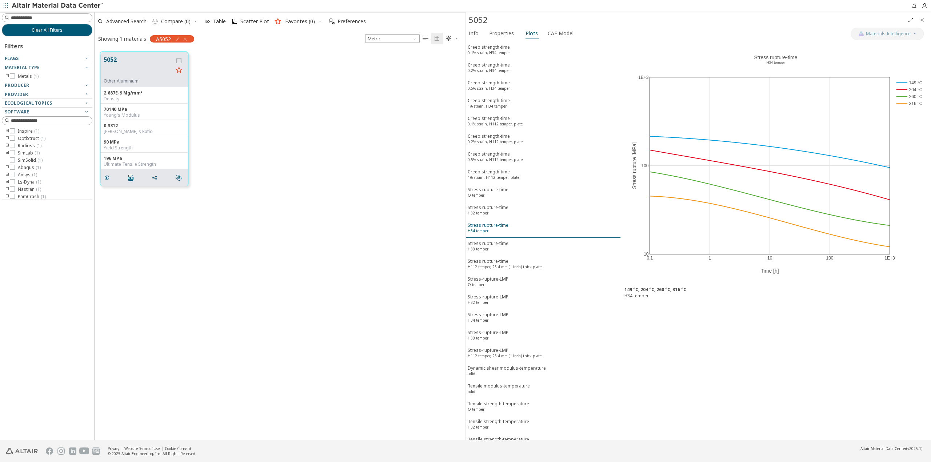
scroll to position [545, 0]
click at [504, 303] on div "Stress-rupture-LMP H32 temper" at bounding box center [487, 300] width 41 height 13
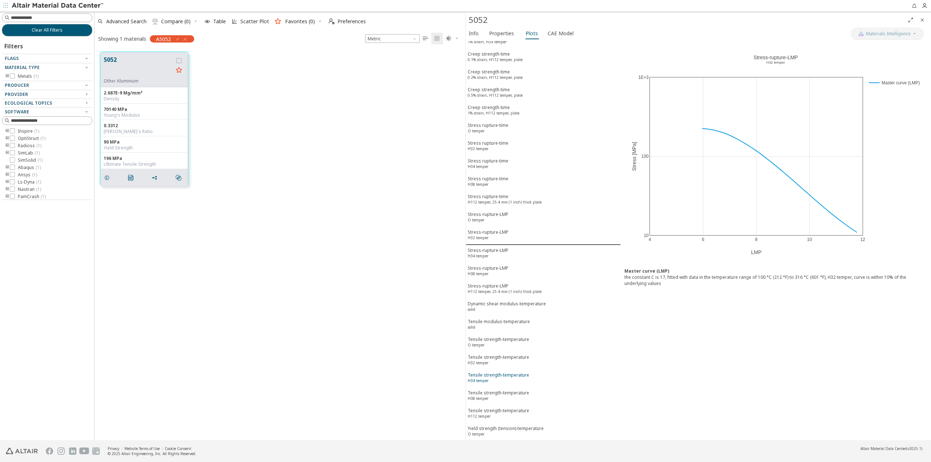
scroll to position [654, 0]
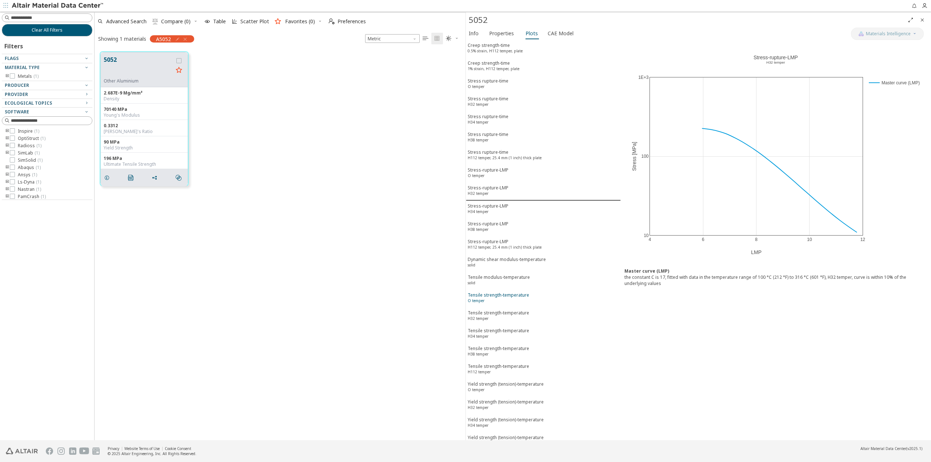
click at [516, 296] on div "Tensile strength-temperature O temper" at bounding box center [497, 298] width 61 height 13
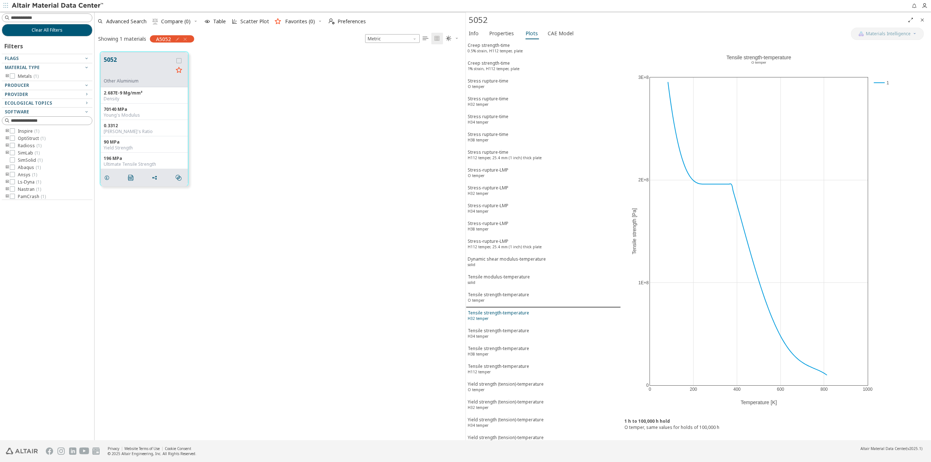
scroll to position [690, 0]
click at [501, 327] on div "Tensile strength-temperature H112 temper" at bounding box center [497, 333] width 61 height 13
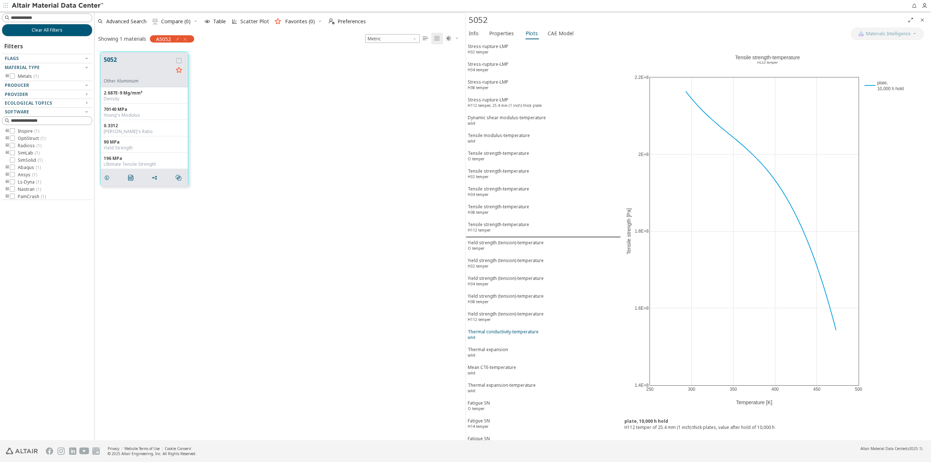
scroll to position [799, 0]
click at [499, 305] on button "Yield strength (tension)-temperature H112 temper" at bounding box center [543, 314] width 155 height 18
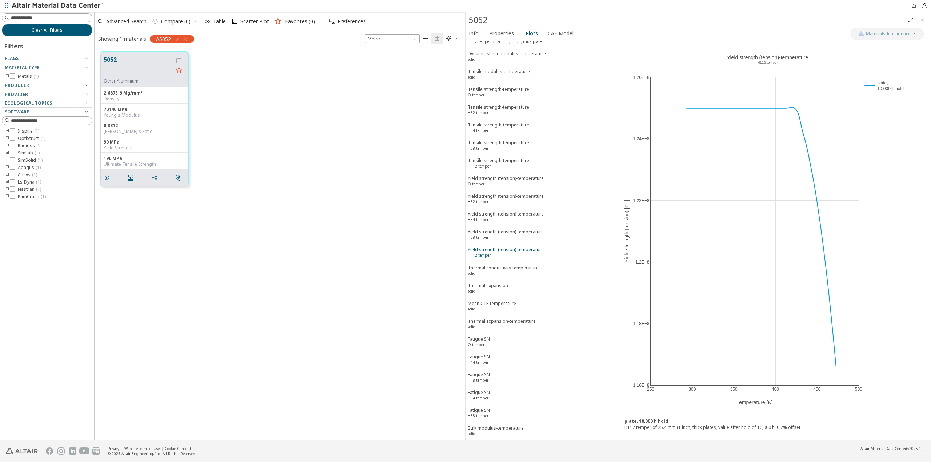
scroll to position [872, 0]
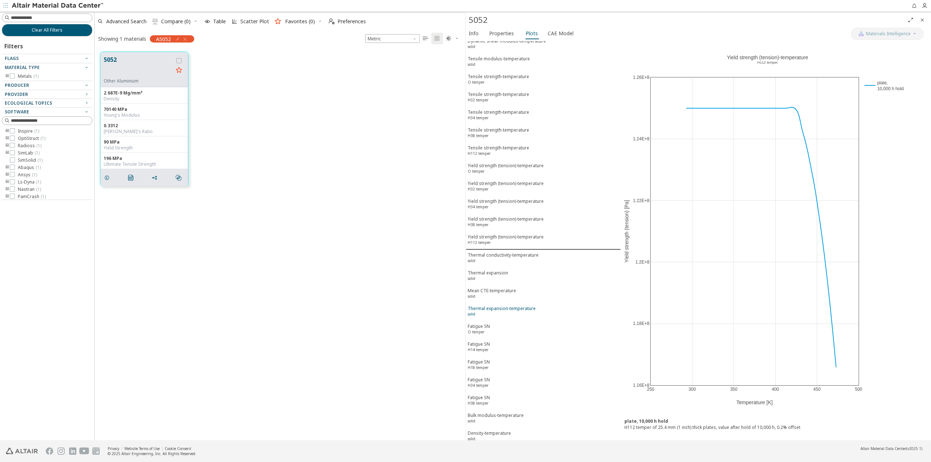
click at [508, 319] on button "Thermal expansion-temperature solid" at bounding box center [543, 312] width 155 height 18
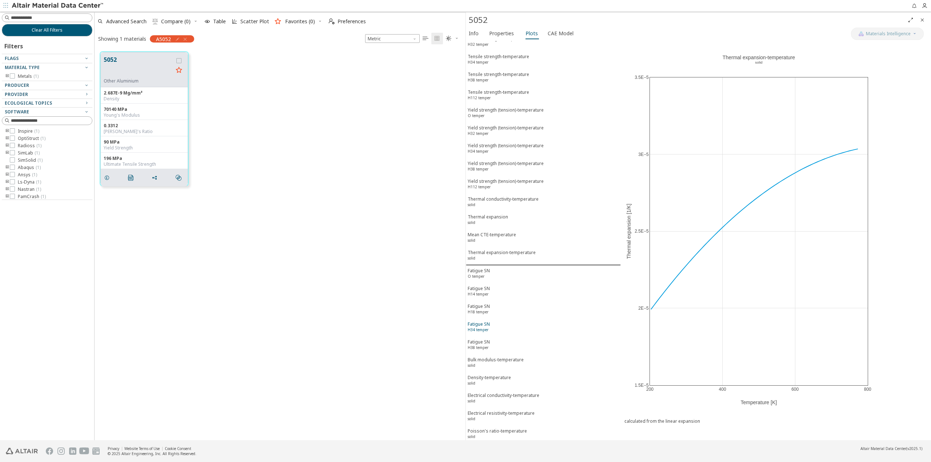
scroll to position [931, 0]
click at [505, 355] on div "Bulk modulus-temperature solid" at bounding box center [495, 359] width 56 height 13
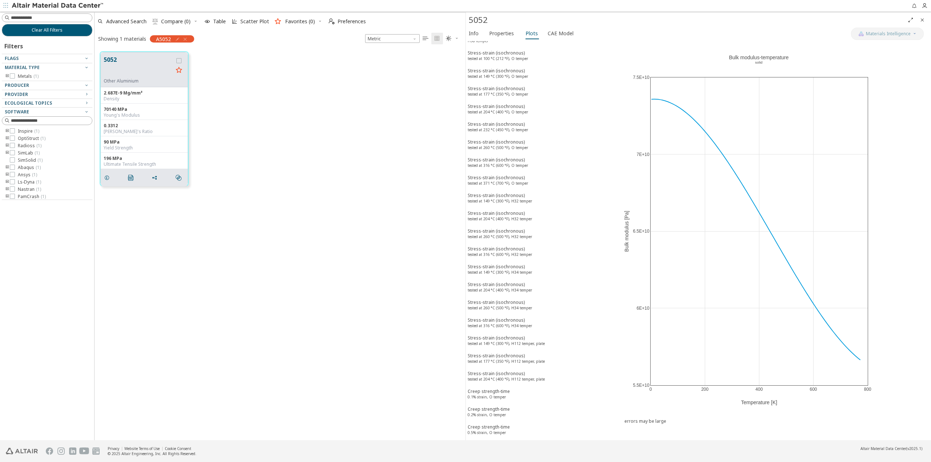
scroll to position [0, 0]
click at [516, 108] on div "Stress-strain (isochronous) tested at 100 °C (212 °F), O temper" at bounding box center [497, 114] width 60 height 13
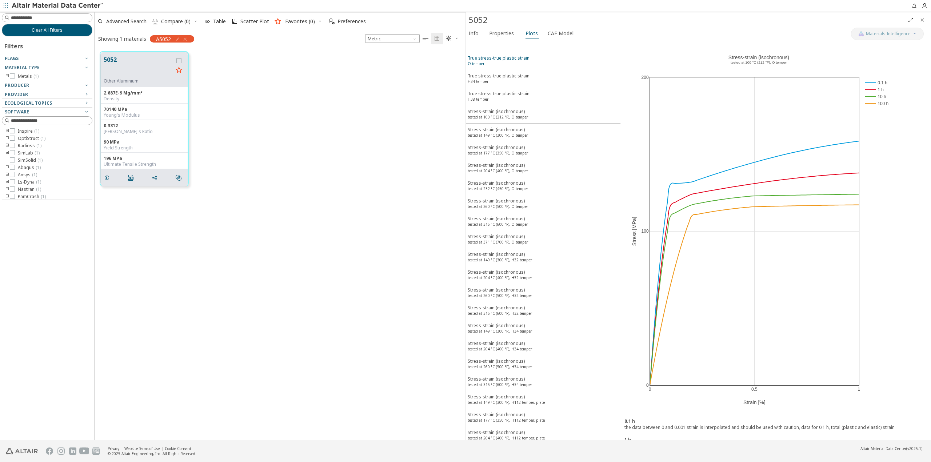
click at [512, 65] on div "True stress-true plastic strain O temper" at bounding box center [498, 61] width 62 height 13
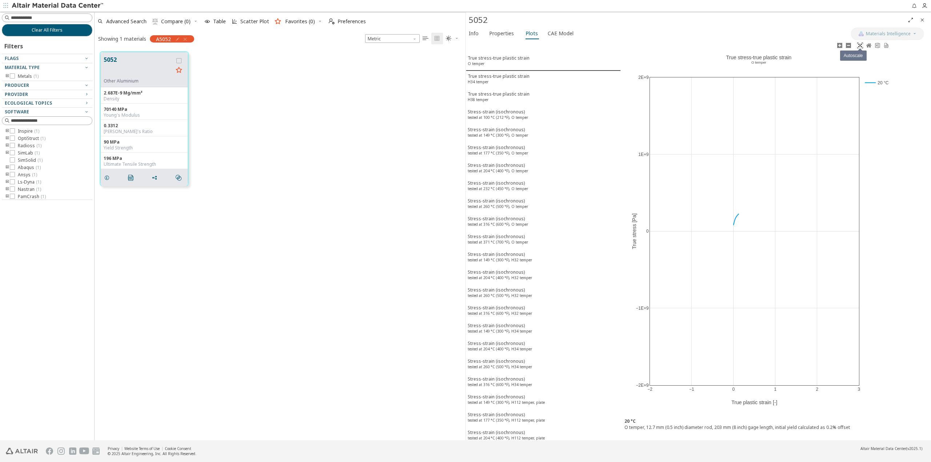
click at [860, 48] on icon at bounding box center [860, 46] width 6 height 6
click at [565, 36] on span "CAE Model" at bounding box center [560, 34] width 26 height 12
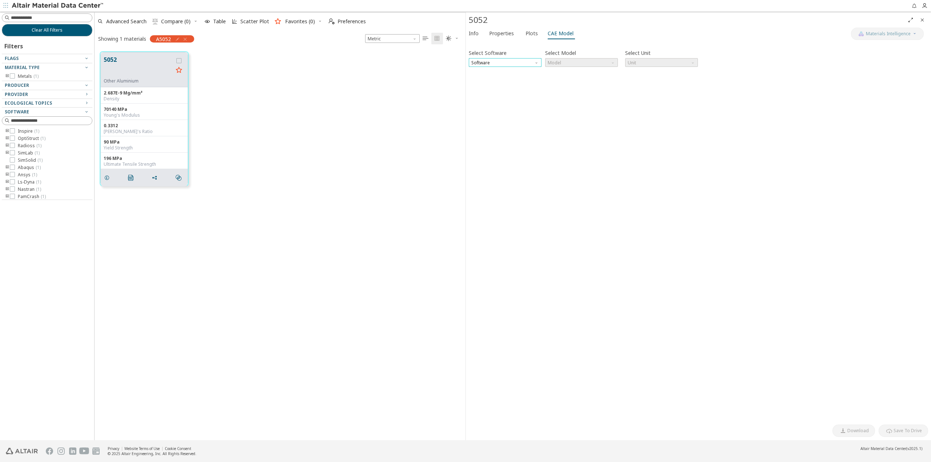
click at [511, 64] on span "Software" at bounding box center [505, 62] width 73 height 9
click at [507, 79] on span "OptiStruct" at bounding box center [504, 80] width 67 height 5
click at [585, 129] on div "Select Software OptiStruct Select Model Model Select Unit N mm s Mg Invalid dat…" at bounding box center [698, 232] width 459 height 377
click at [601, 66] on span "Model" at bounding box center [581, 62] width 73 height 9
click at [593, 78] on span "MatS1" at bounding box center [581, 80] width 67 height 5
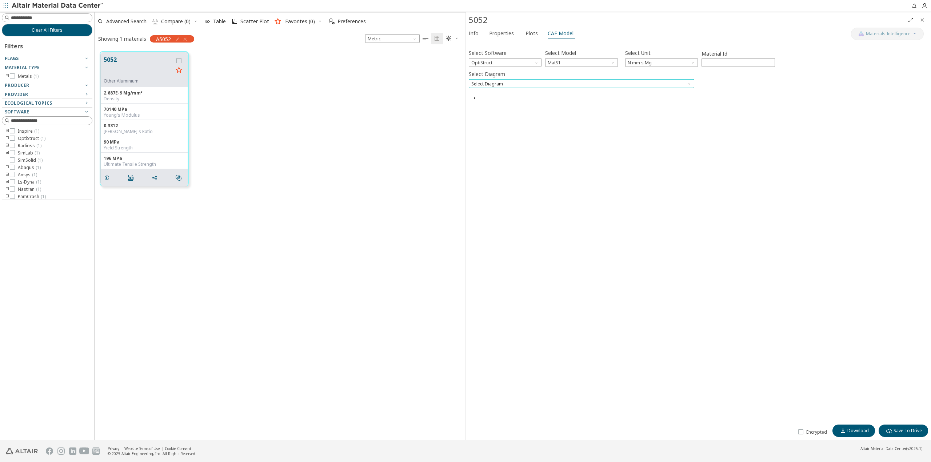
click at [534, 86] on span "Select Diagram" at bounding box center [581, 83] width 225 height 9
click at [535, 94] on span "O temper 20.00 °C" at bounding box center [581, 92] width 220 height 5
click at [746, 64] on input "****" at bounding box center [738, 63] width 73 height 8
click at [748, 111] on div "0 0.05 0.1 0.15 0.5E+8 1E+8 1.5E+8 2E+8 2.5E+8 20 °C True stress-true plastic s…" at bounding box center [698, 177] width 459 height 164
click at [474, 264] on icon "button" at bounding box center [474, 262] width 6 height 6
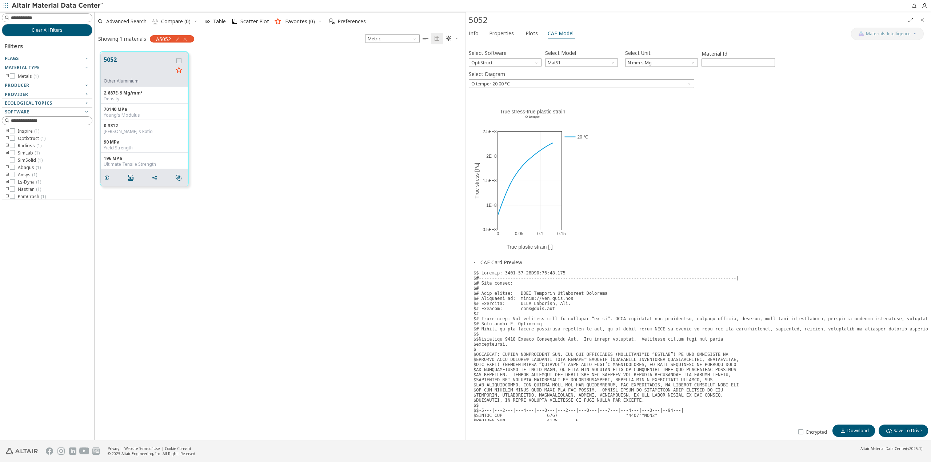
click at [527, 89] on div "Select Software OptiStruct Select Model MatS1 Select Unit N mm s Mg Material Id…" at bounding box center [698, 232] width 459 height 377
click at [529, 84] on span "O temper 20.00 °C" at bounding box center [581, 83] width 225 height 9
click at [524, 99] on span "H34 temper 20.00 °C" at bounding box center [581, 101] width 220 height 5
click at [528, 82] on span "H34 temper 20.00 °C" at bounding box center [581, 83] width 225 height 9
click at [517, 109] on span "H38 temper 20.00 °C" at bounding box center [581, 110] width 220 height 5
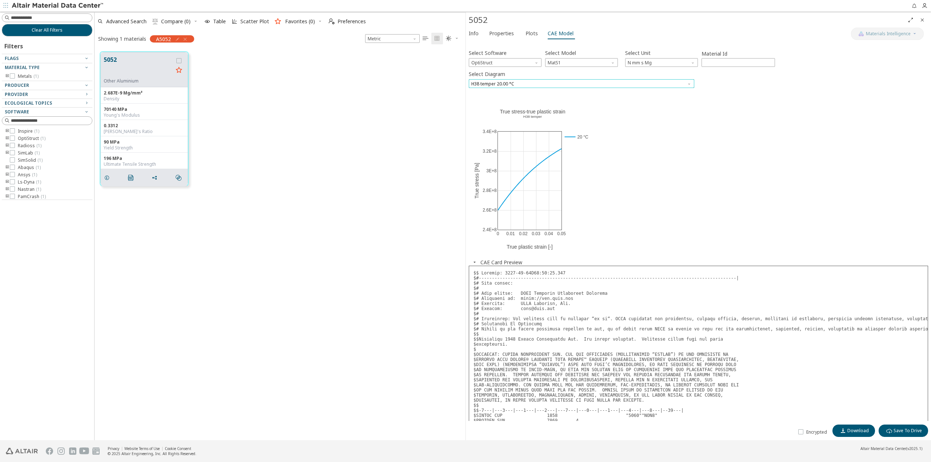
click at [525, 84] on span "H38 temper 20.00 °C" at bounding box center [581, 83] width 225 height 9
click at [518, 93] on span "O temper 20.00 °C" at bounding box center [581, 92] width 220 height 5
click at [707, 213] on div "0 0.05 0.1 0.15 0.5E+8 1E+8 1.5E+8 2E+8 2.5E+8 20 °C True stress-true plastic s…" at bounding box center [698, 177] width 459 height 164
click at [748, 240] on div "0 0.05 0.1 0.15 0.5E+8 1E+8 1.5E+8 2E+8 2.5E+8 20 °C True stress-true plastic s…" at bounding box center [698, 177] width 459 height 164
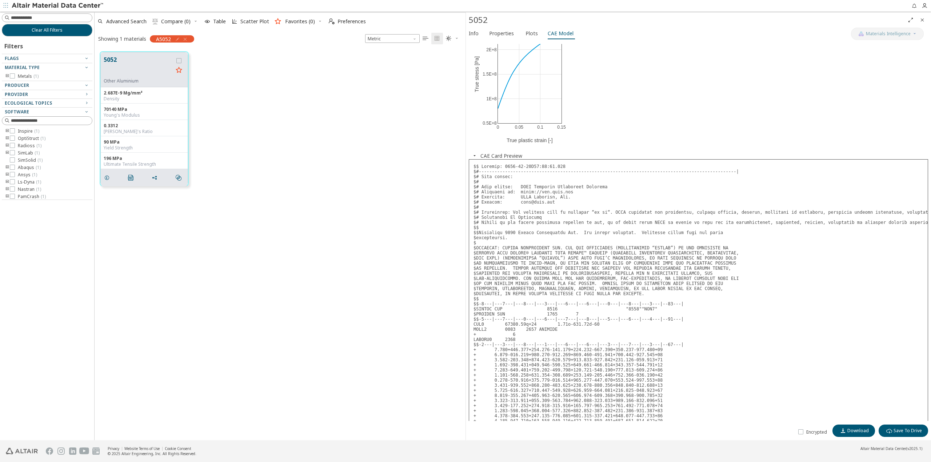
scroll to position [221, 0]
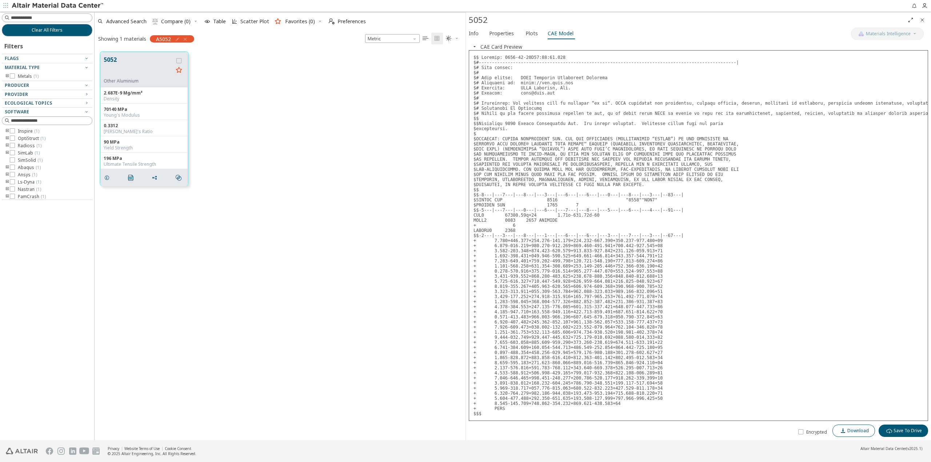
click at [859, 428] on span "Download" at bounding box center [857, 431] width 21 height 6
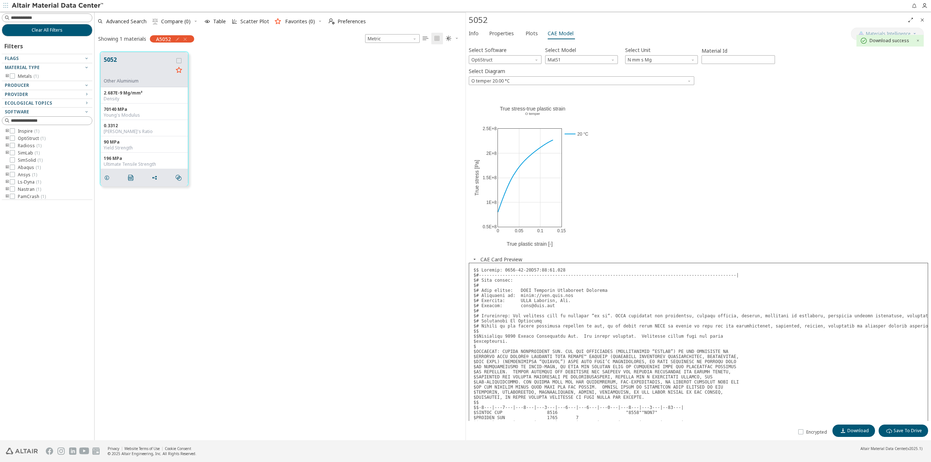
scroll to position [0, 0]
drag, startPoint x: 756, startPoint y: 198, endPoint x: 706, endPoint y: 168, distance: 58.9
click at [756, 198] on div "0 0.05 0.1 0.15 0.5E+8 1E+8 1.5E+8 2E+8 2.5E+8 20 °C True stress-true plastic s…" at bounding box center [698, 177] width 459 height 164
click at [496, 59] on span "OptiStruct" at bounding box center [505, 62] width 73 height 9
click at [525, 36] on span "Plots" at bounding box center [531, 34] width 12 height 12
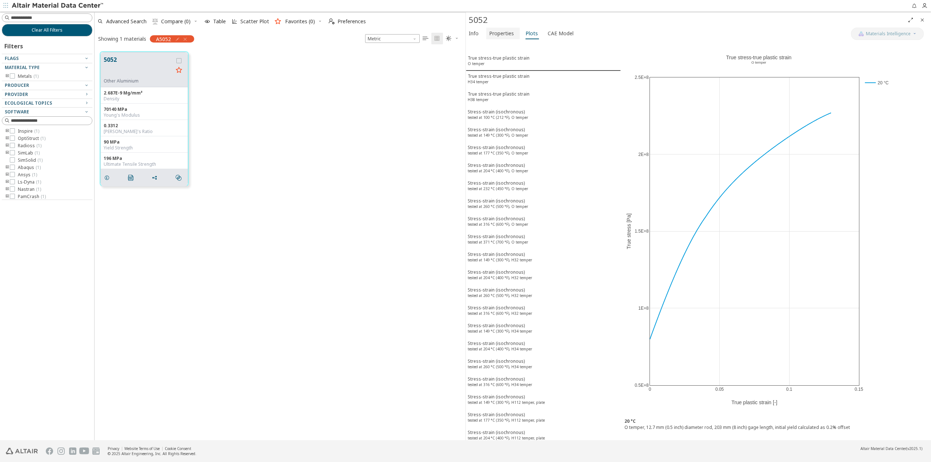
click at [503, 33] on span "Properties" at bounding box center [501, 34] width 25 height 12
